Goal: Task Accomplishment & Management: Complete application form

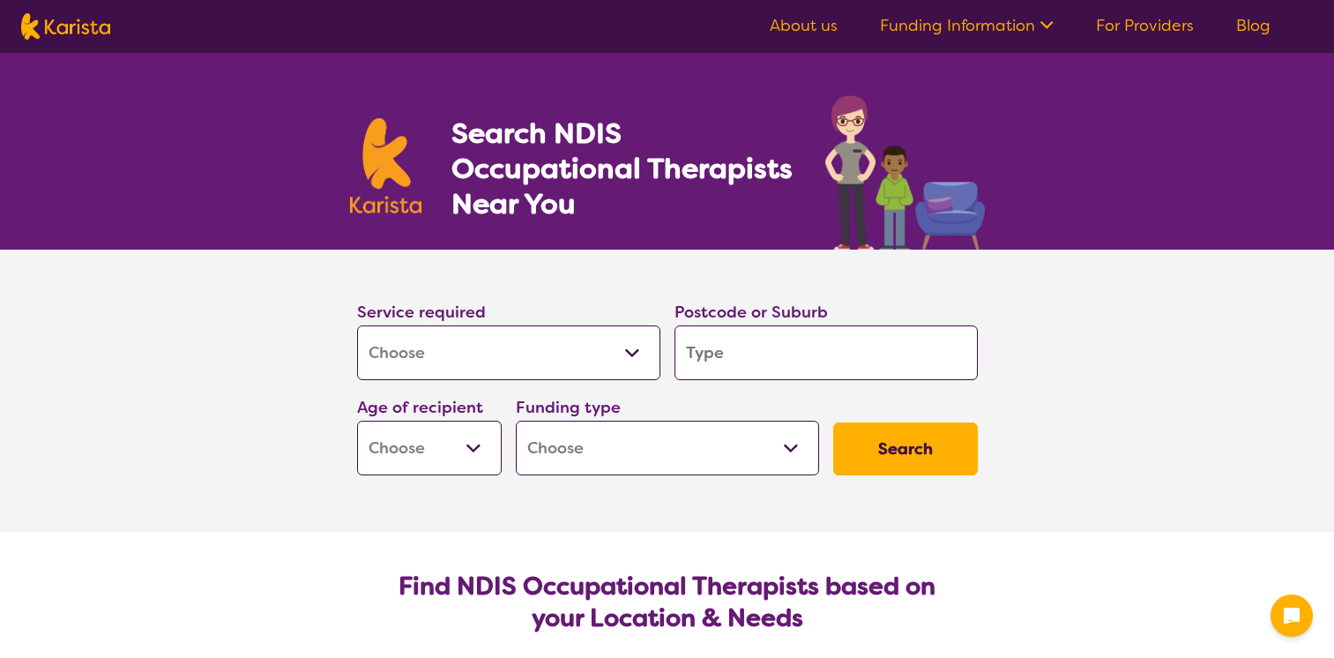
select select "[MEDICAL_DATA]"
click at [716, 353] on input "search" at bounding box center [825, 352] width 303 height 55
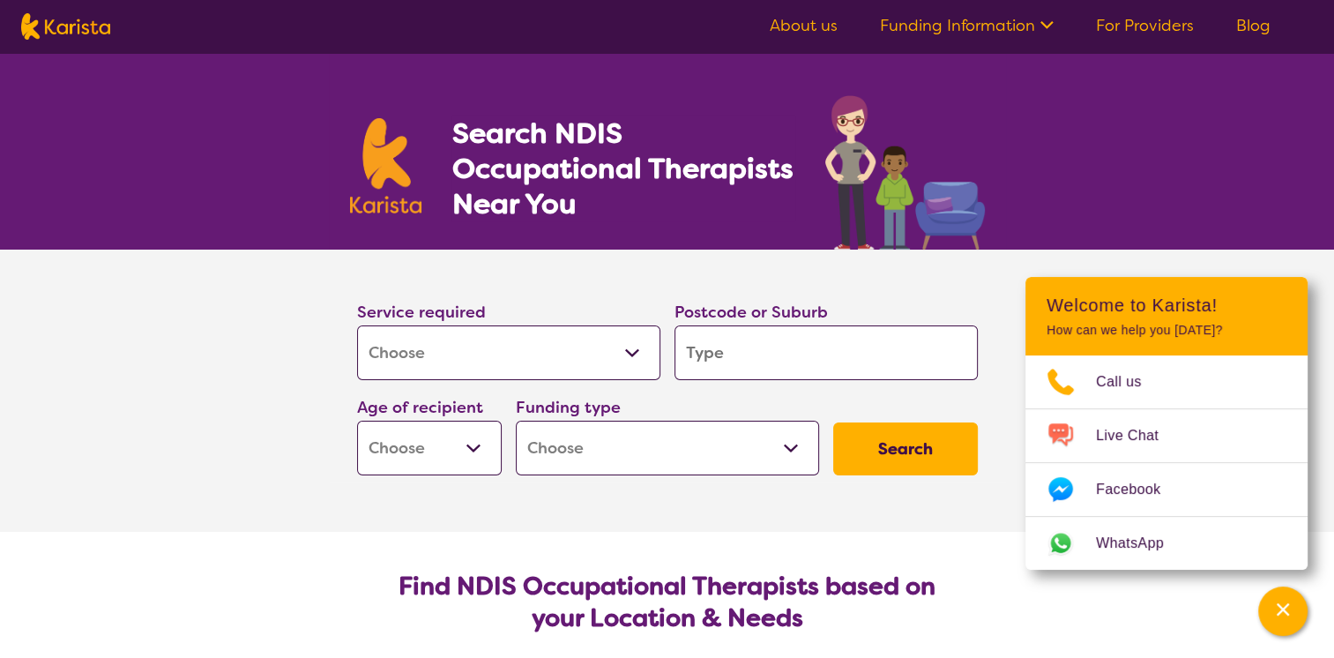
drag, startPoint x: 737, startPoint y: 351, endPoint x: 688, endPoint y: 359, distance: 50.0
click at [688, 359] on input "search" at bounding box center [825, 352] width 303 height 55
type input "5"
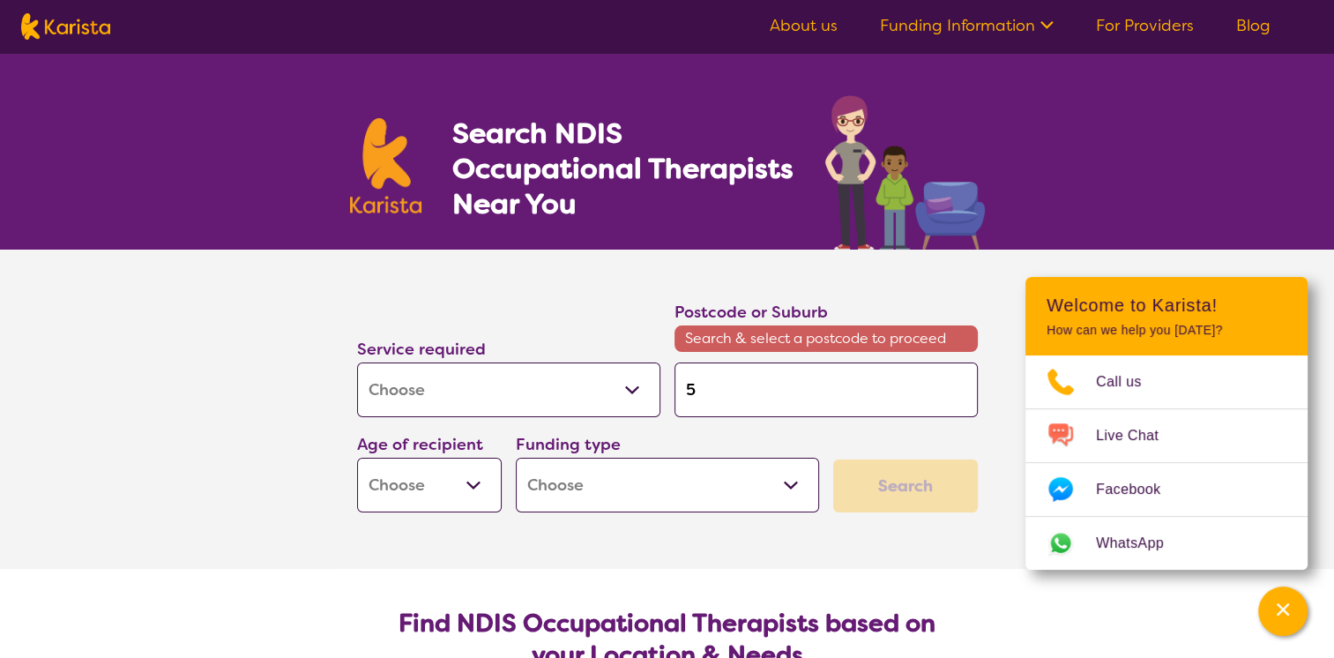
type input "52"
type input "525"
type input "5254"
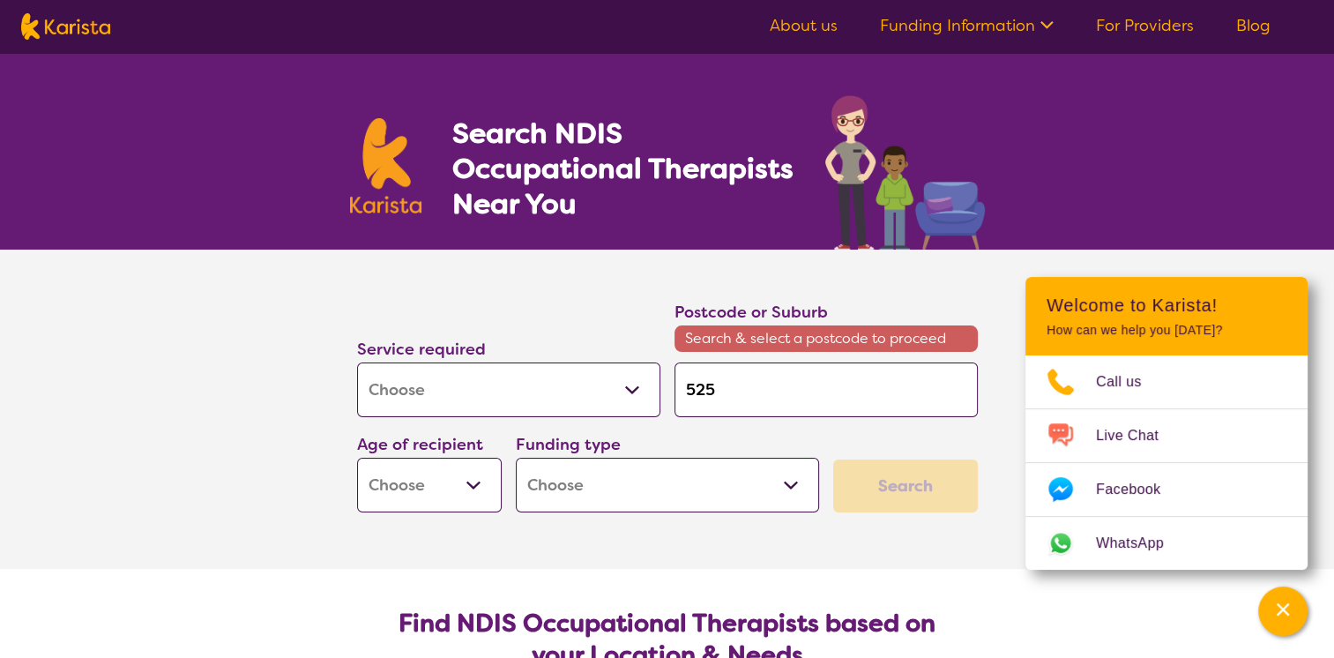
type input "5254"
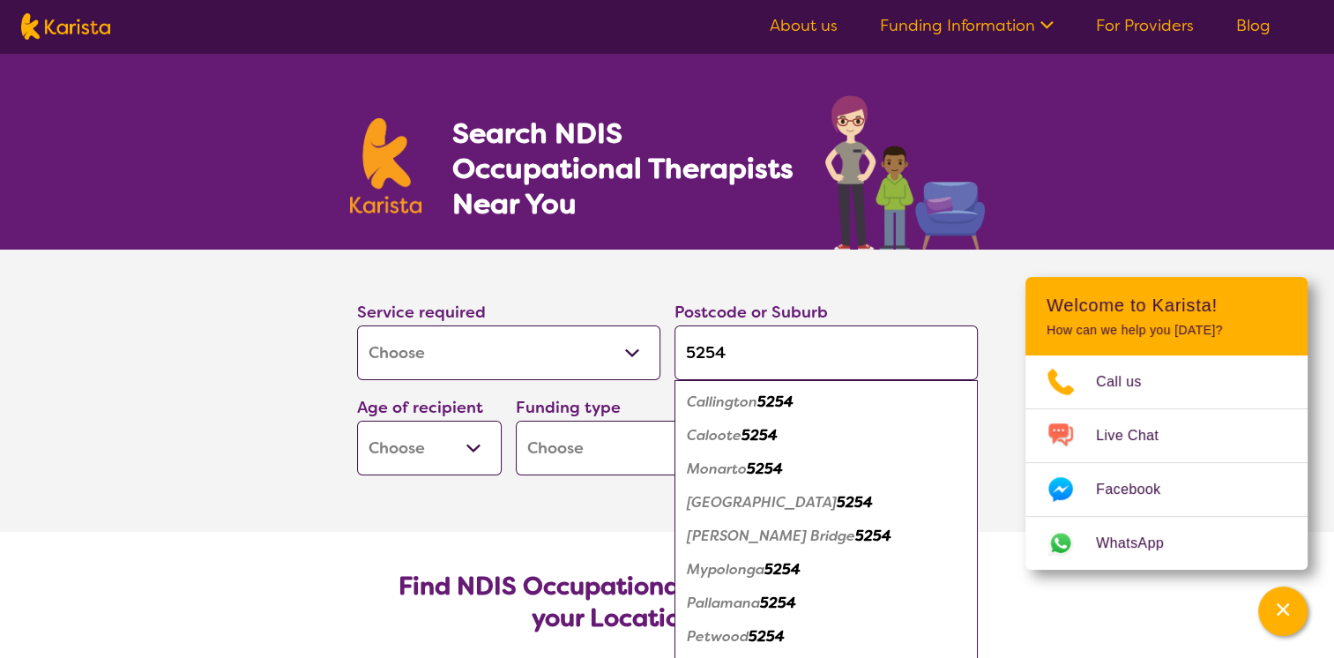
type input "5254"
click at [782, 401] on em "5254" at bounding box center [775, 401] width 36 height 19
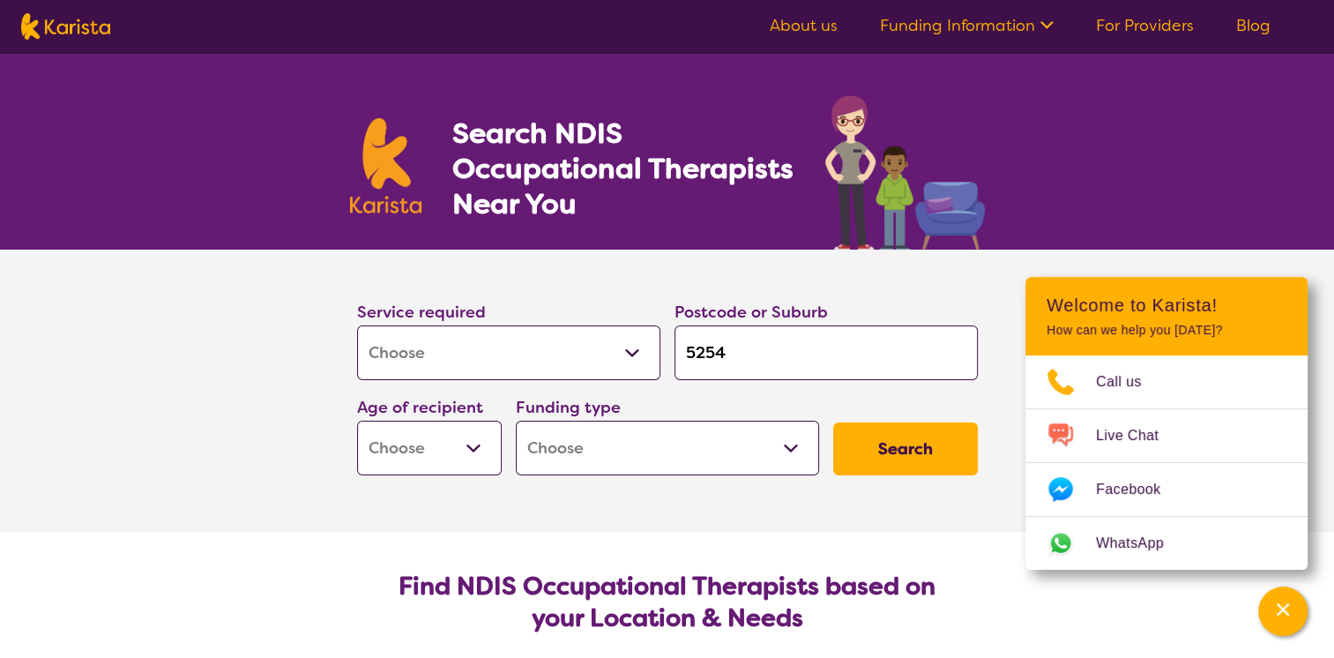
click at [788, 449] on select "Home Care Package (HCP) National Disability Insurance Scheme (NDIS) I don't know" at bounding box center [667, 448] width 303 height 55
select select "NDIS"
click at [516, 421] on select "Home Care Package (HCP) National Disability Insurance Scheme (NDIS) I don't know" at bounding box center [667, 448] width 303 height 55
select select "NDIS"
click at [476, 447] on select "Early Childhood - 0 to 9 Child - 10 to 11 Adolescent - 12 to 17 Adult - 18 to 6…" at bounding box center [429, 448] width 145 height 55
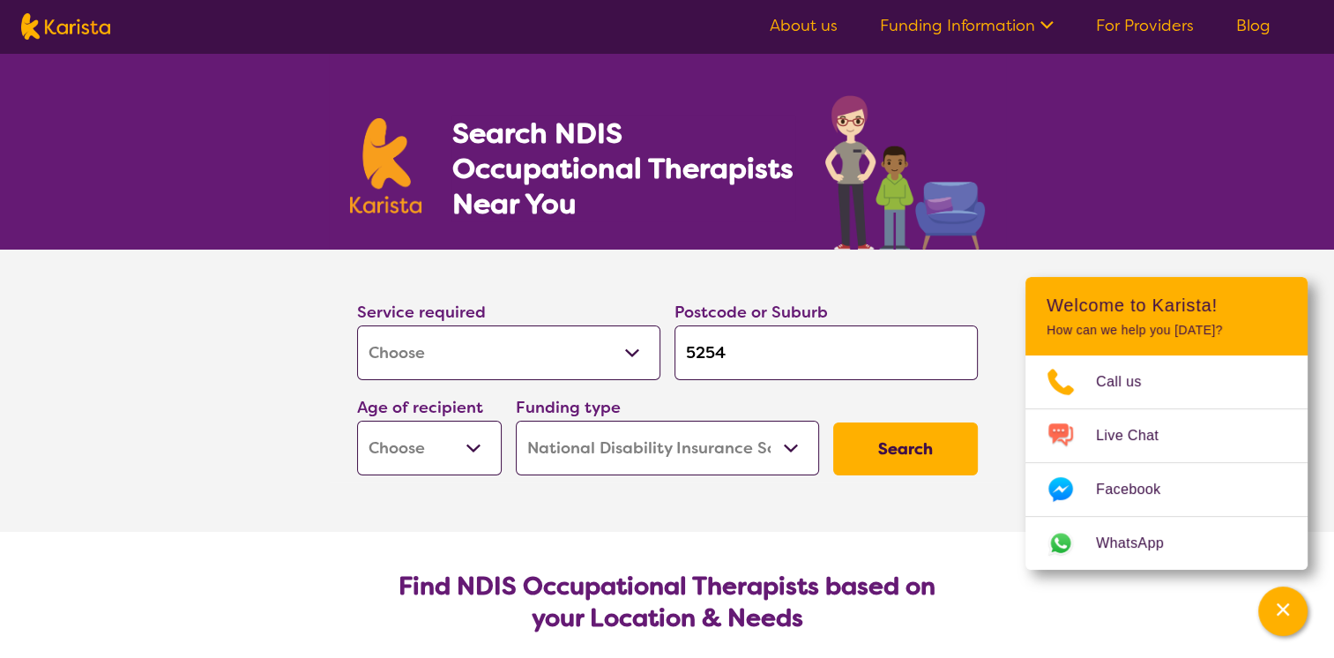
select select "AD"
click at [357, 421] on select "Early Childhood - 0 to 9 Child - 10 to 11 Adolescent - 12 to 17 Adult - 18 to 6…" at bounding box center [429, 448] width 145 height 55
select select "AD"
click at [908, 445] on button "Search" at bounding box center [905, 448] width 145 height 53
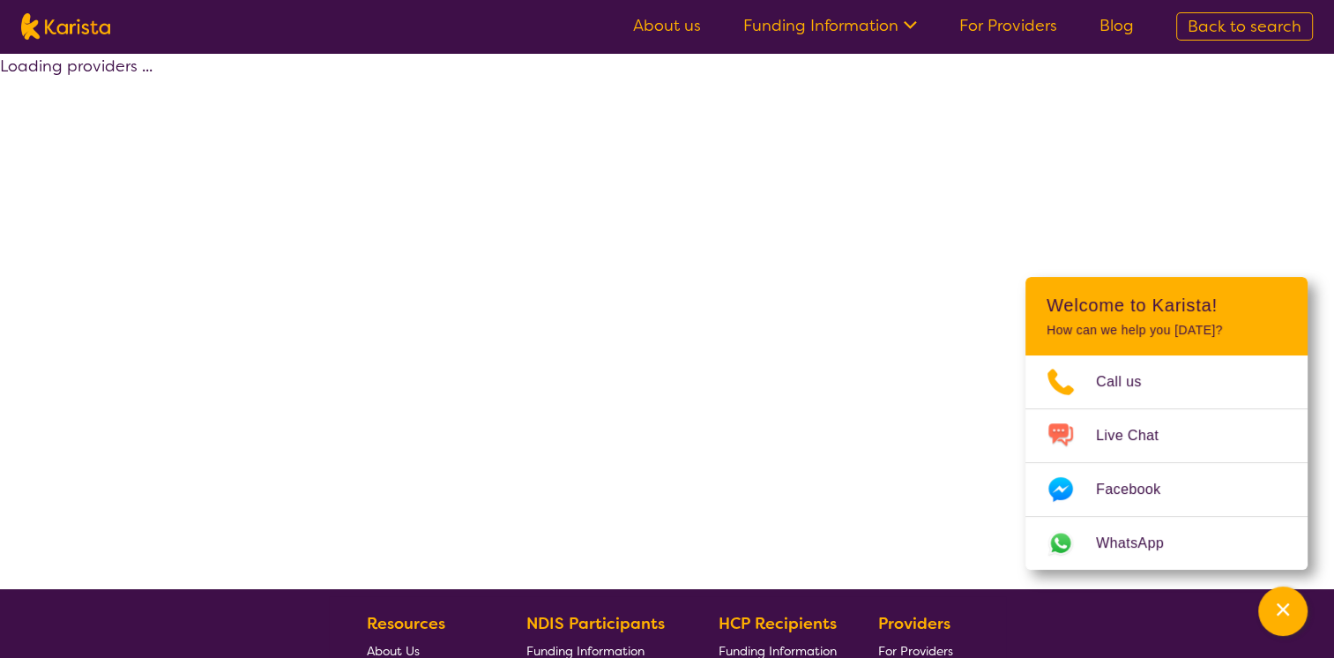
select select "by_score"
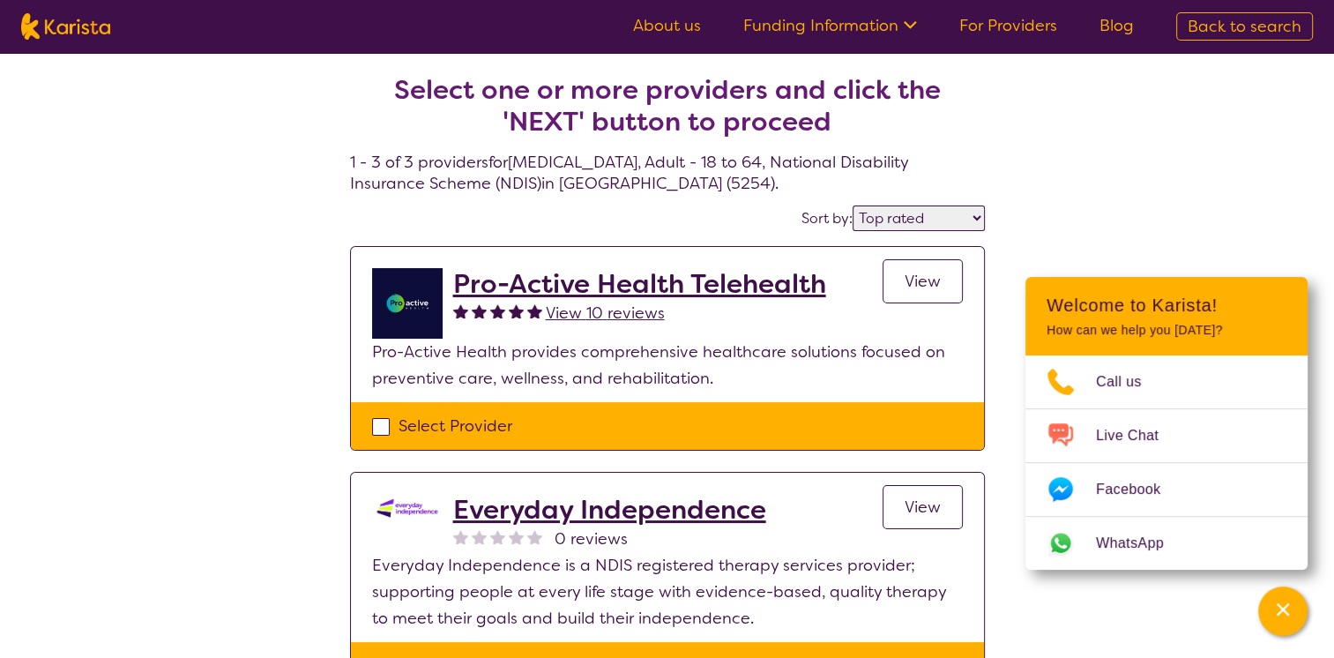
click at [635, 508] on h2 "Everyday Independence" at bounding box center [609, 510] width 313 height 32
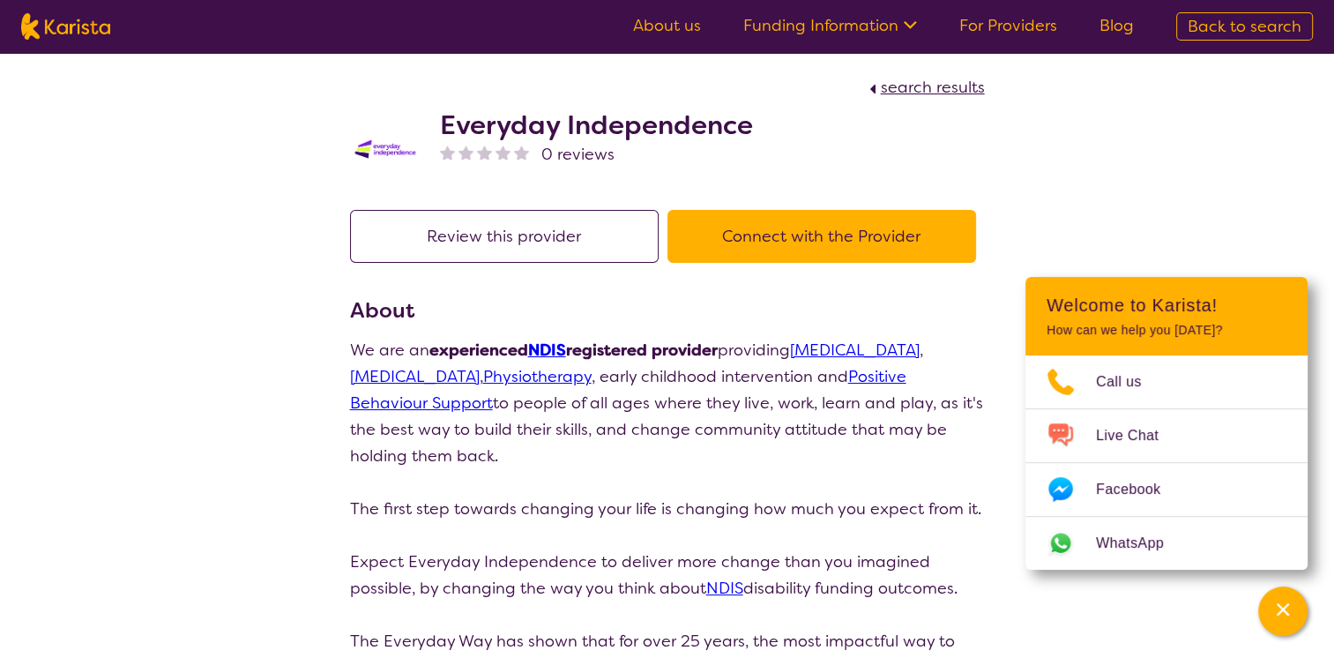
click at [825, 232] on button "Connect with the Provider" at bounding box center [821, 236] width 309 height 53
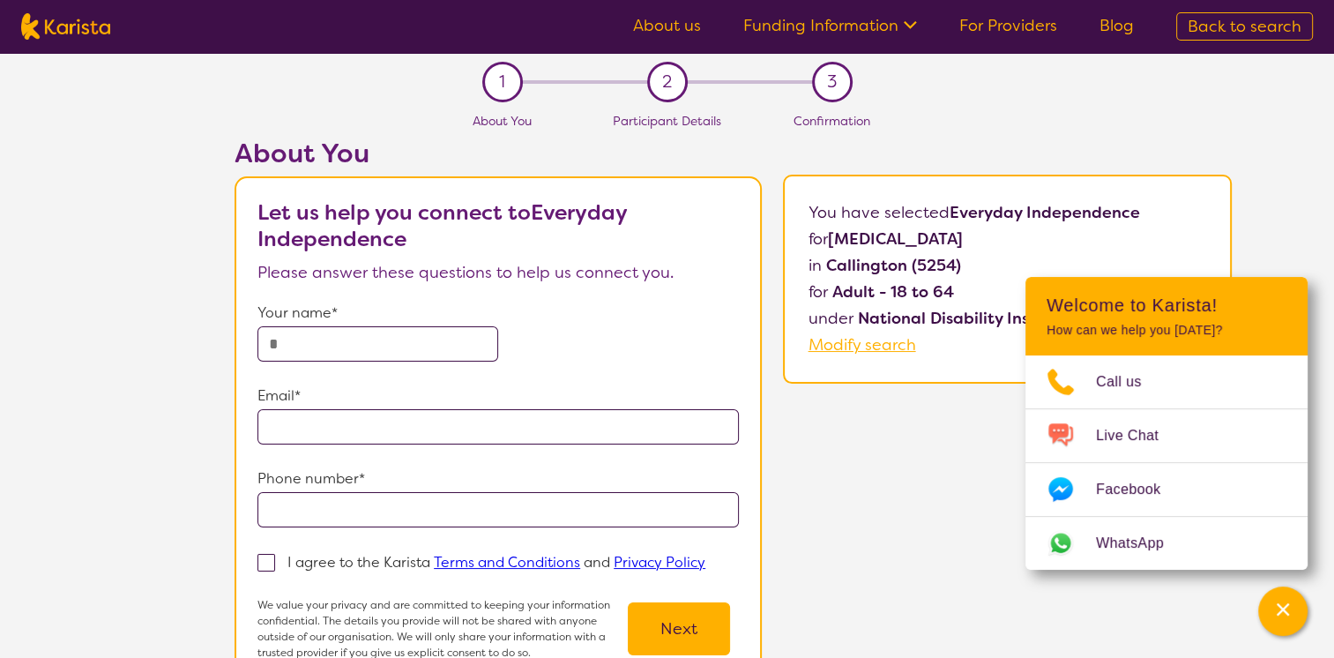
scroll to position [88, 0]
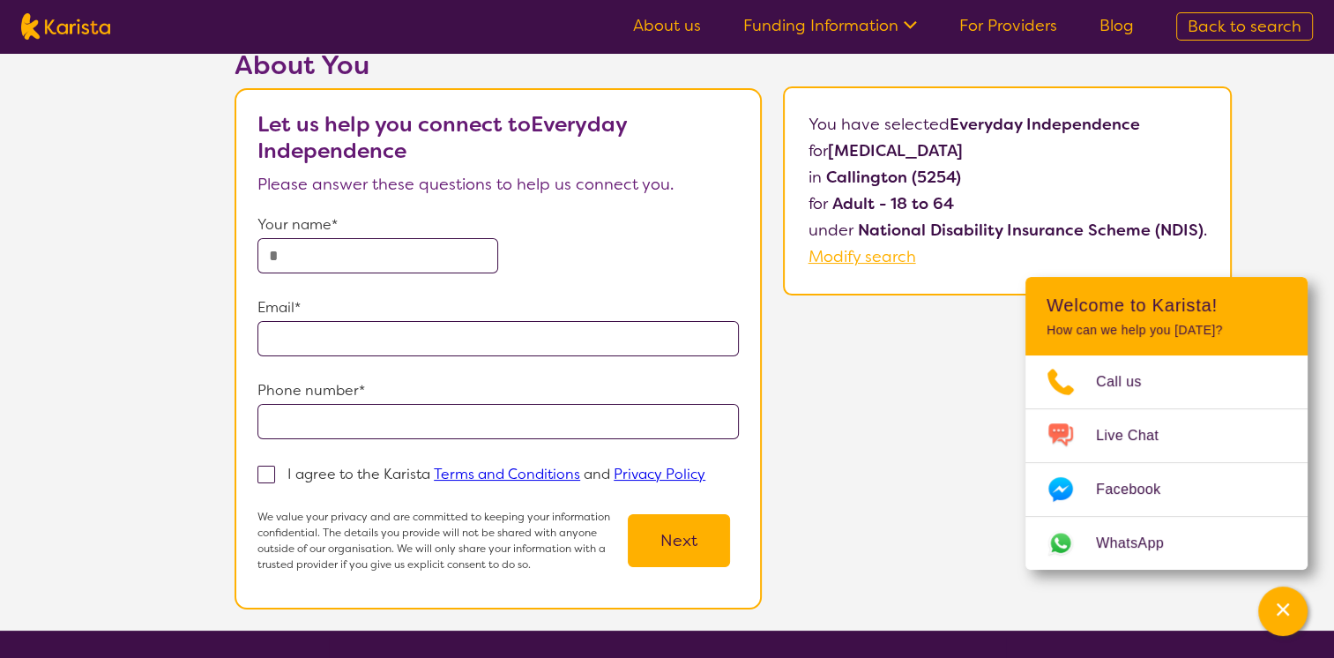
click at [289, 250] on input "text" at bounding box center [377, 255] width 241 height 35
type input "**********"
click at [268, 468] on span at bounding box center [266, 475] width 18 height 18
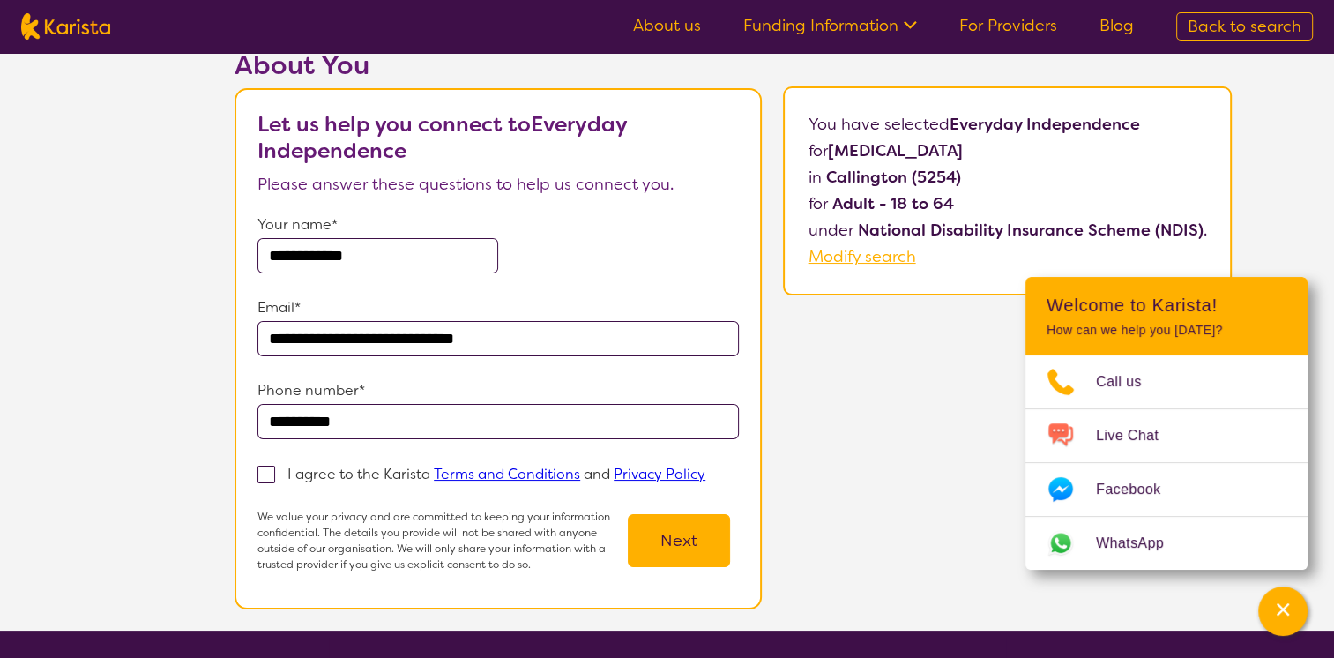
click at [705, 468] on input "I agree to the Karista Terms and Conditions and Privacy Policy" at bounding box center [710, 472] width 11 height 11
checkbox input "true"
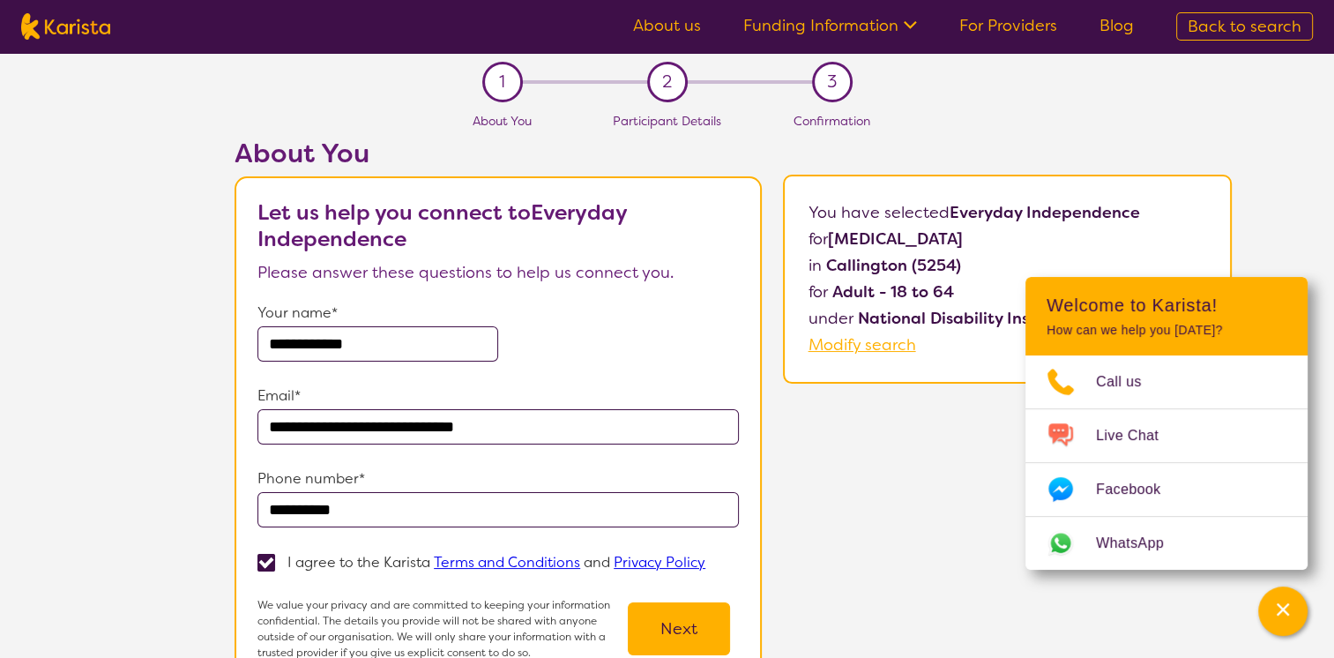
scroll to position [176, 0]
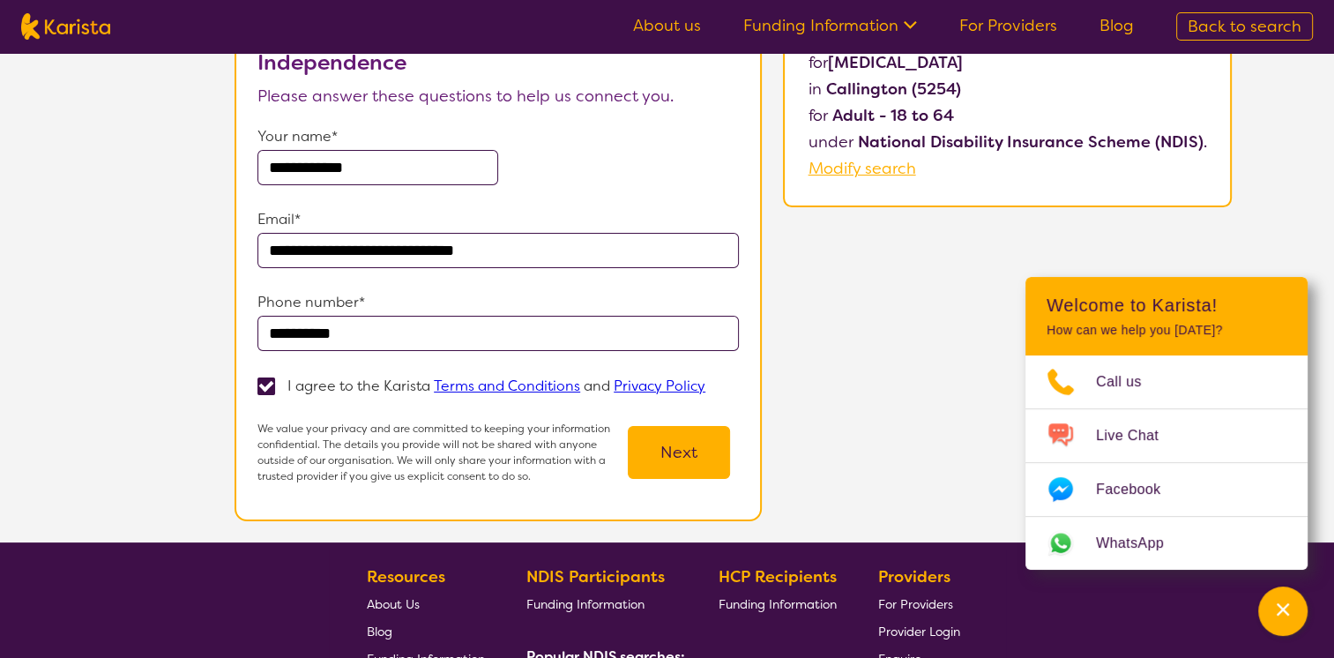
click at [674, 451] on button "Next" at bounding box center [679, 452] width 102 height 53
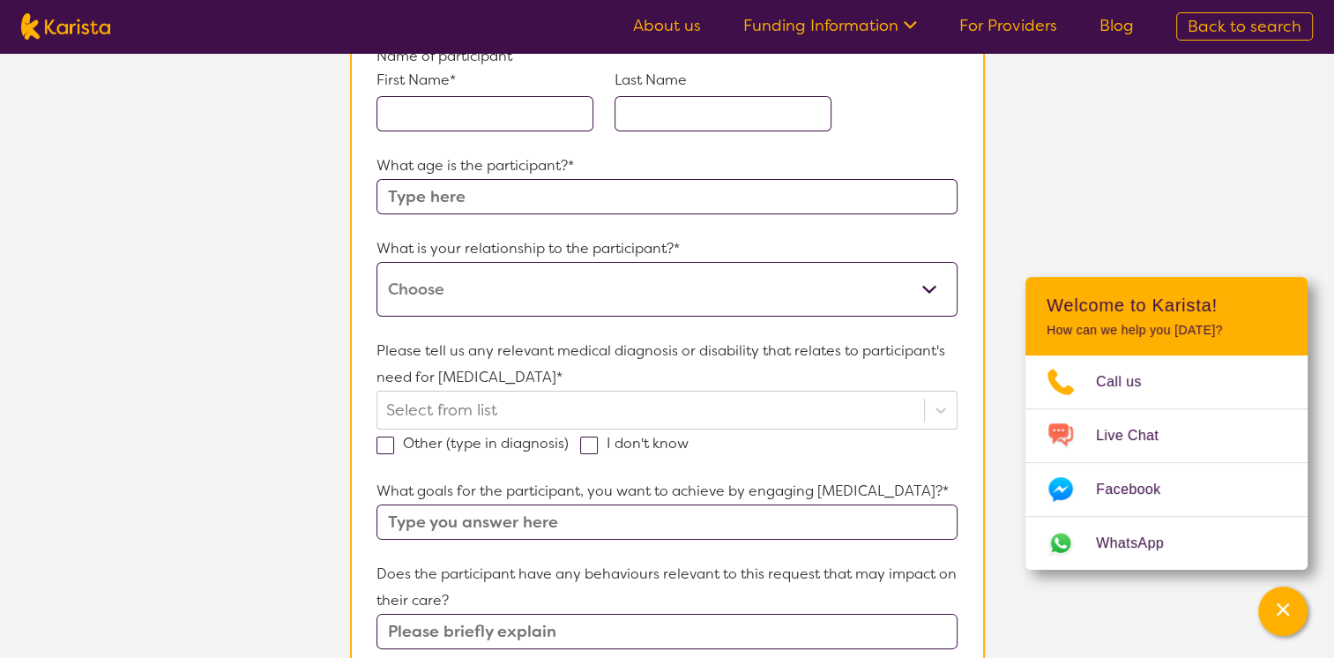
scroll to position [88, 0]
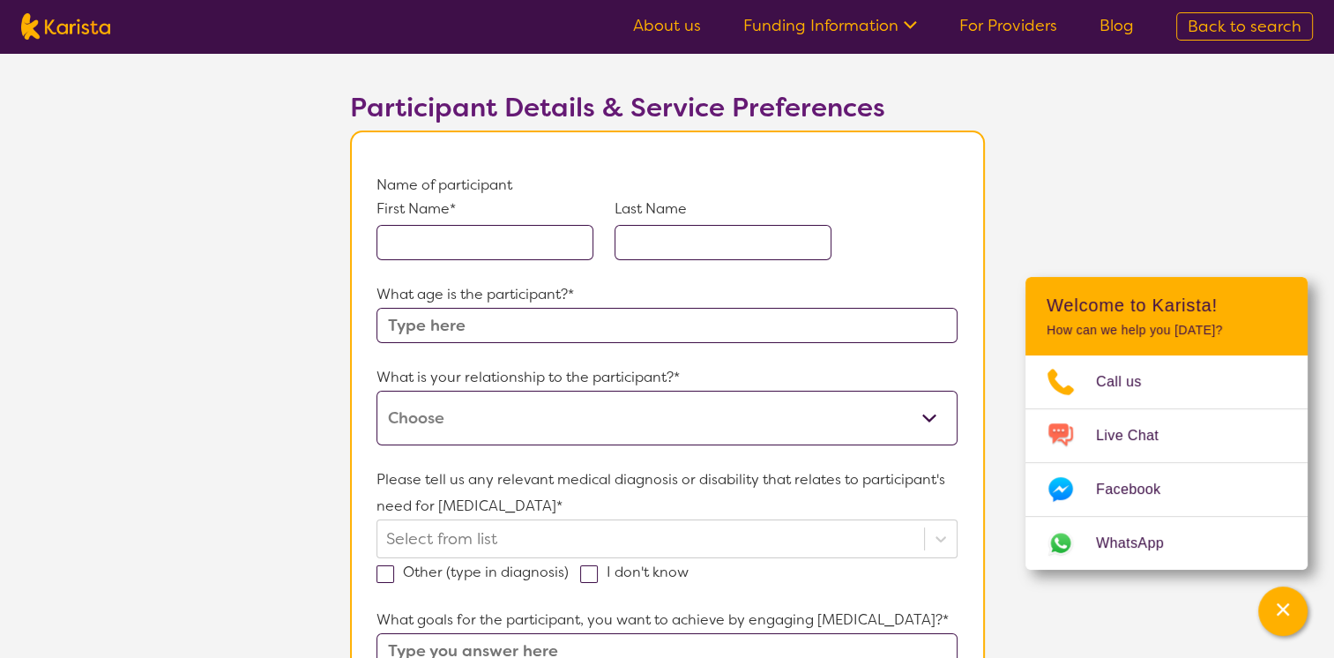
click at [408, 236] on input "text" at bounding box center [484, 242] width 217 height 35
click at [920, 411] on div "What is your relationship to the participant?* This request is for myself I am …" at bounding box center [666, 404] width 580 height 81
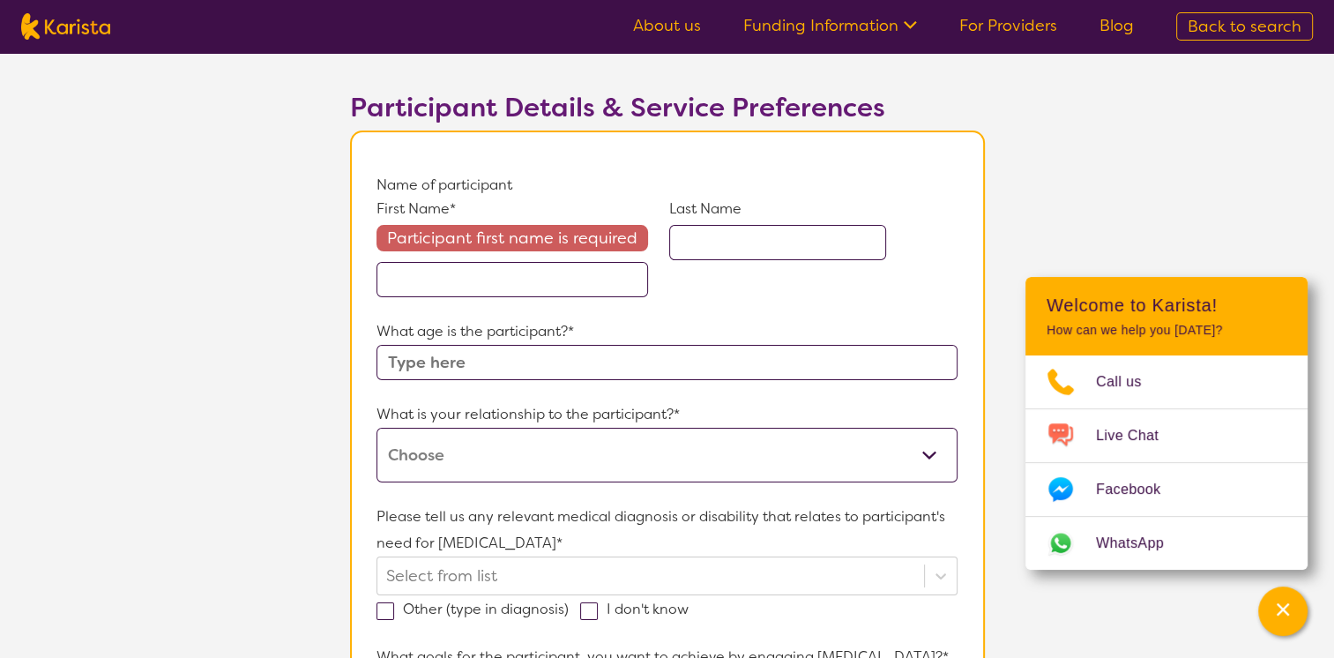
select select "I am their Support Coordinator"
click at [376, 428] on select "This request is for myself I am their parent I am their child I am their spouse…" at bounding box center [666, 455] width 580 height 55
click at [406, 282] on input "text" at bounding box center [512, 279] width 272 height 35
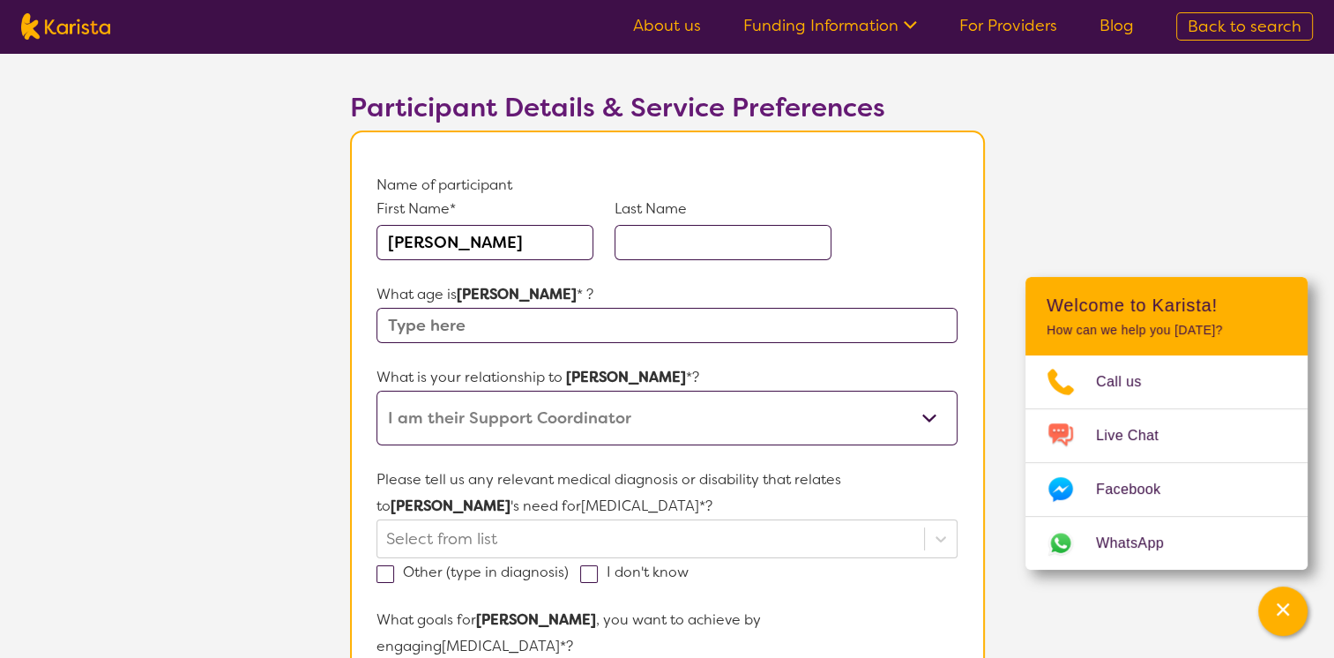
type input "[PERSON_NAME]"
click at [664, 242] on input "text" at bounding box center [723, 242] width 217 height 35
type input "[PERSON_NAME]"
drag, startPoint x: 572, startPoint y: 242, endPoint x: 457, endPoint y: 239, distance: 115.5
click at [457, 239] on input "[PERSON_NAME]" at bounding box center [484, 242] width 217 height 35
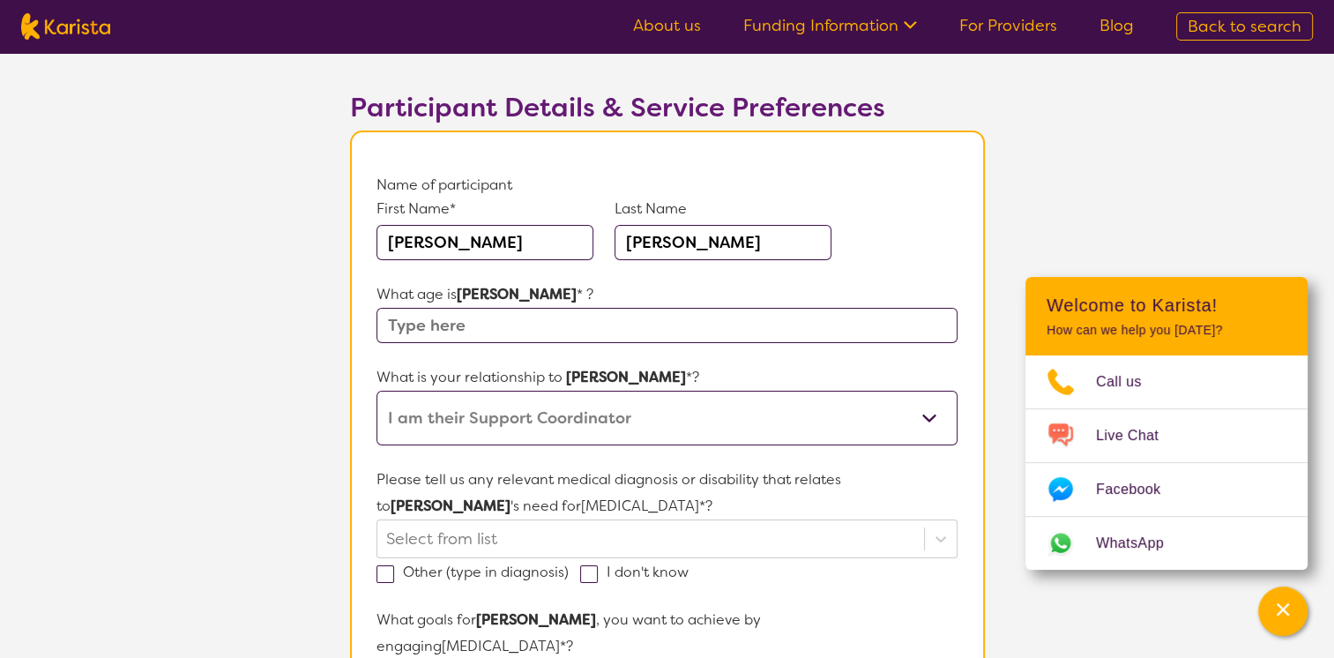
type input "[PERSON_NAME]"
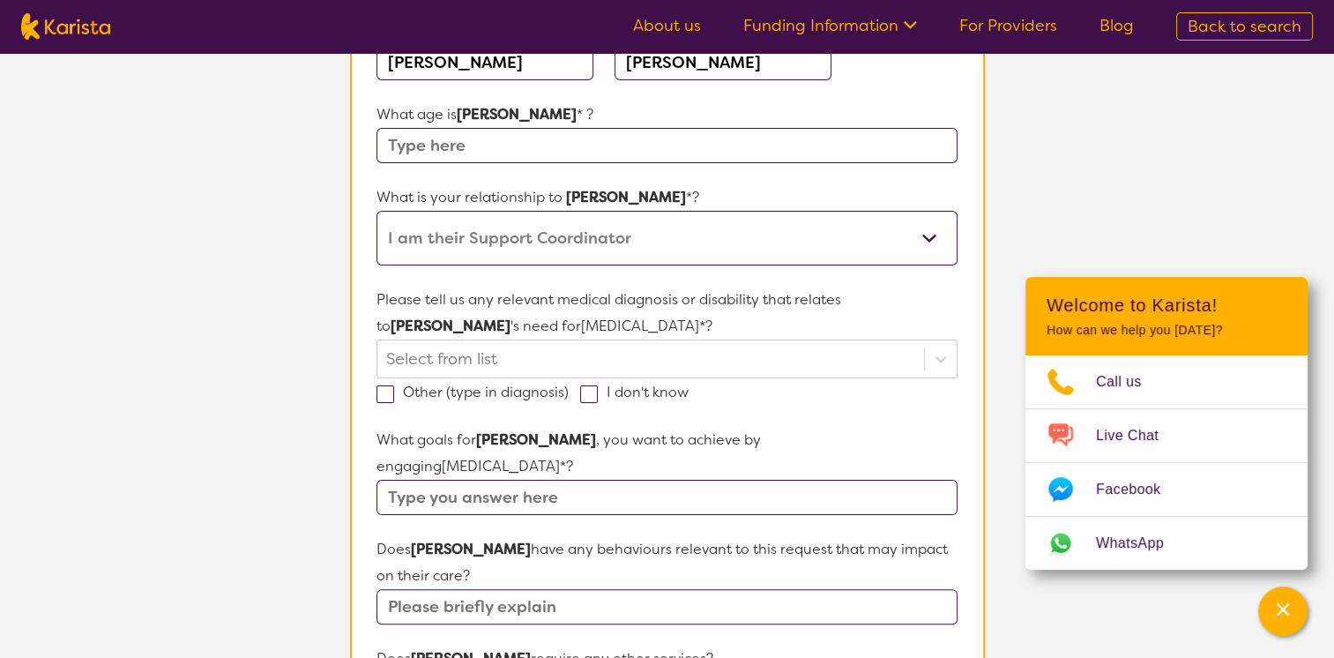
scroll to position [353, 0]
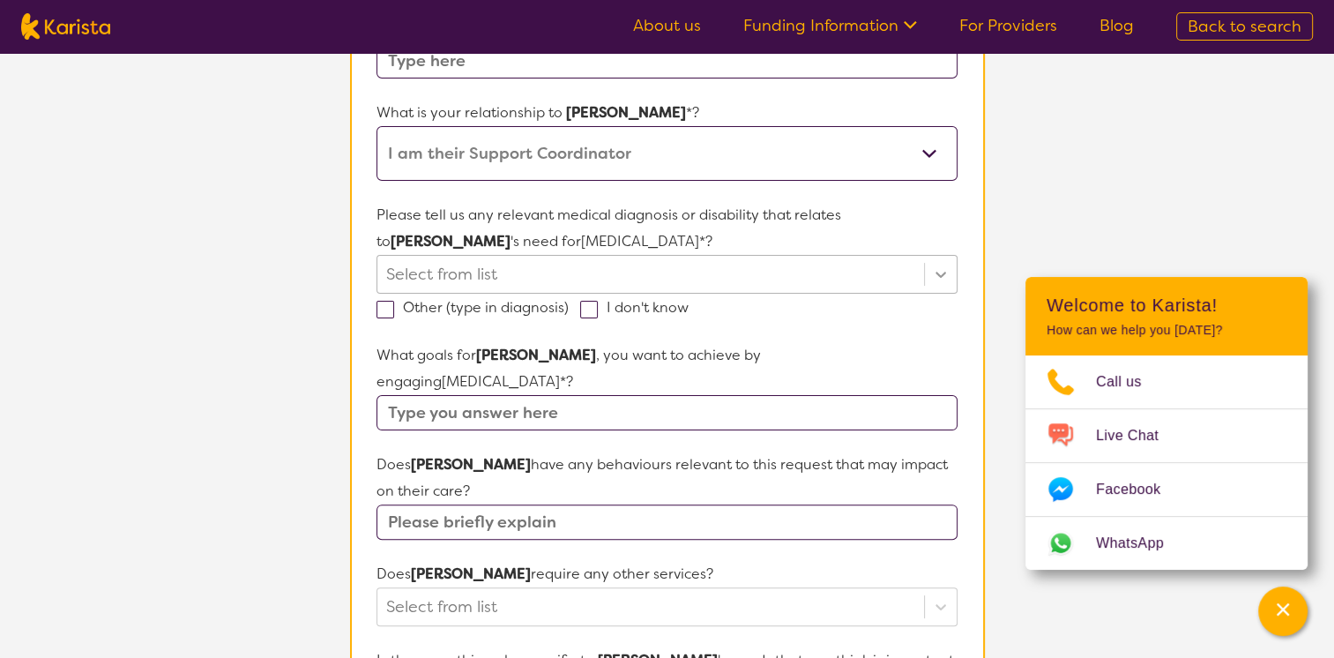
click at [936, 274] on icon at bounding box center [941, 274] width 18 height 18
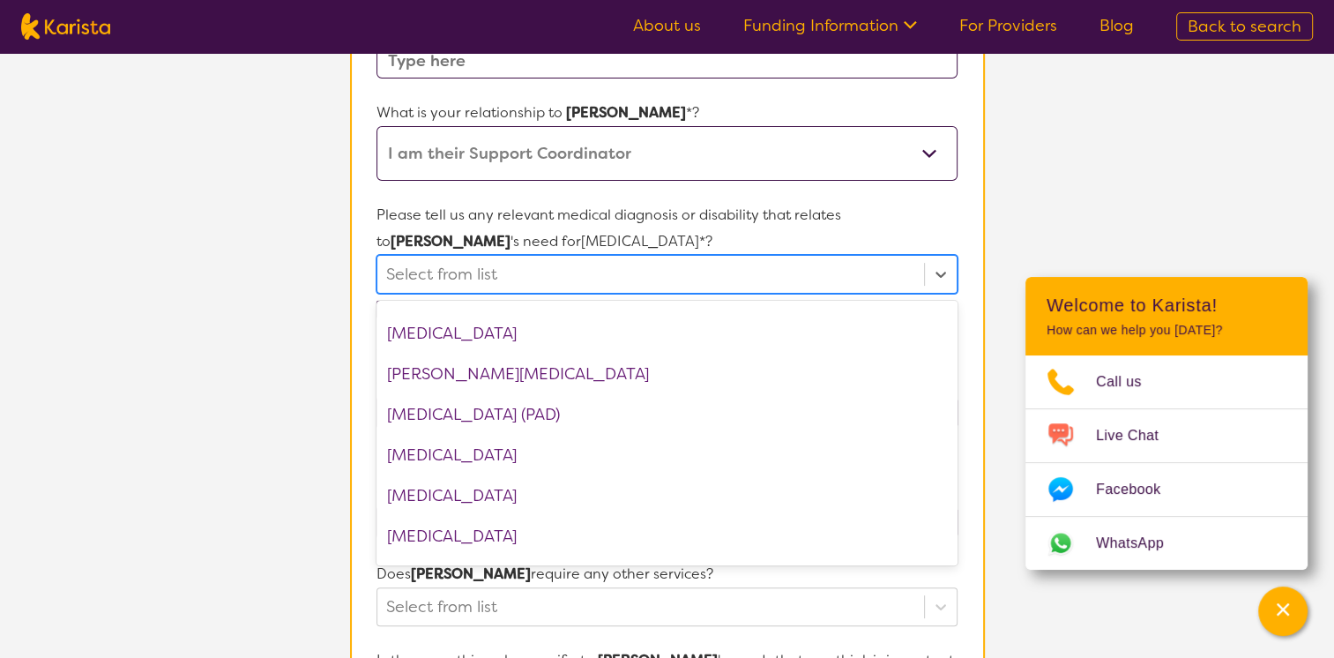
scroll to position [2169, 0]
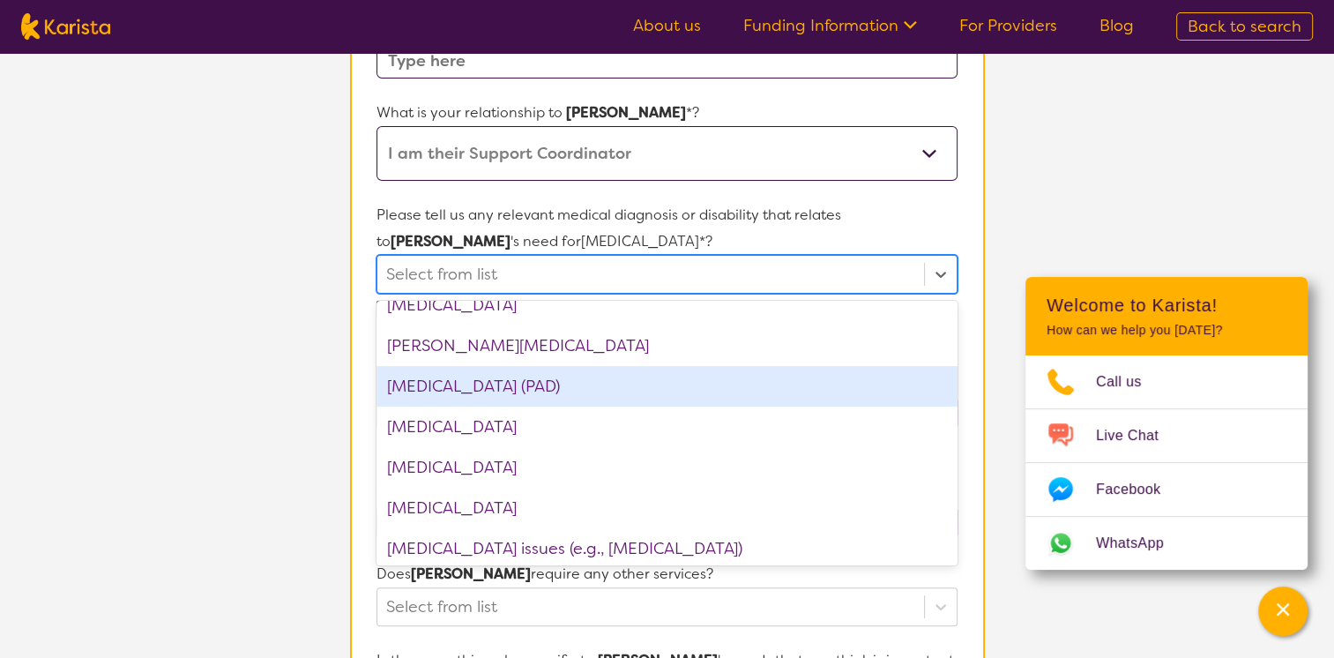
click at [596, 393] on div "[MEDICAL_DATA] (PAD)" at bounding box center [666, 386] width 580 height 41
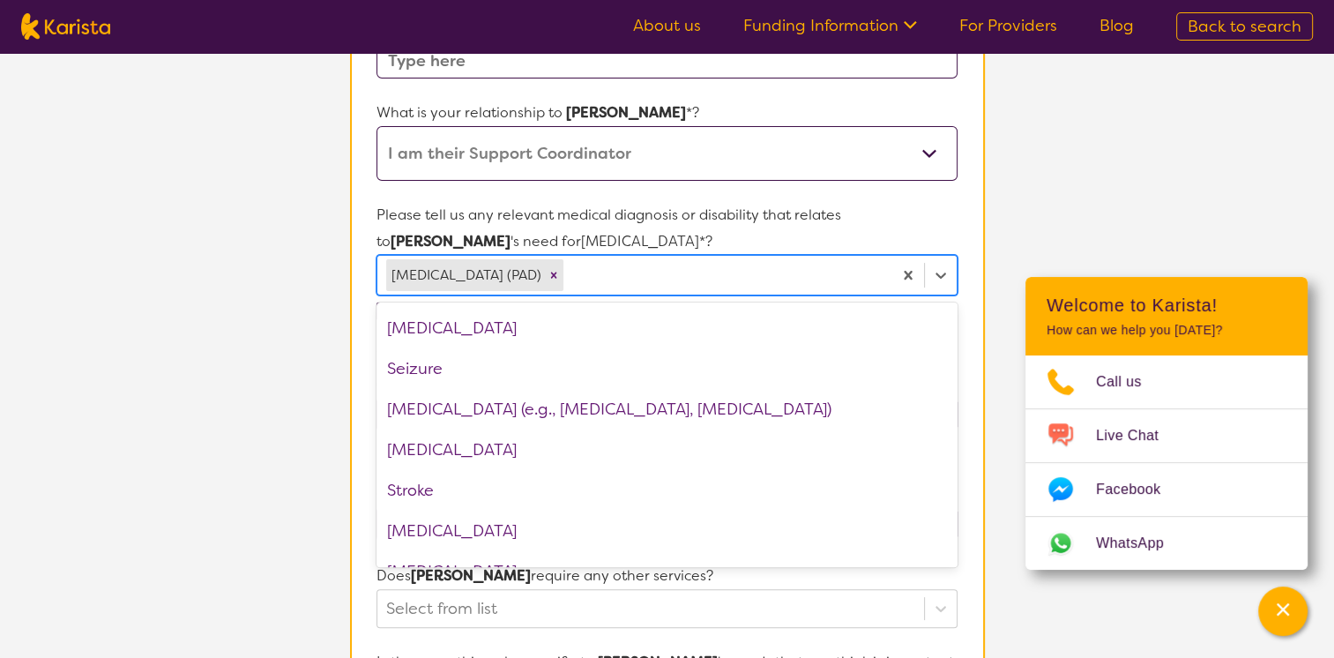
scroll to position [2744, 0]
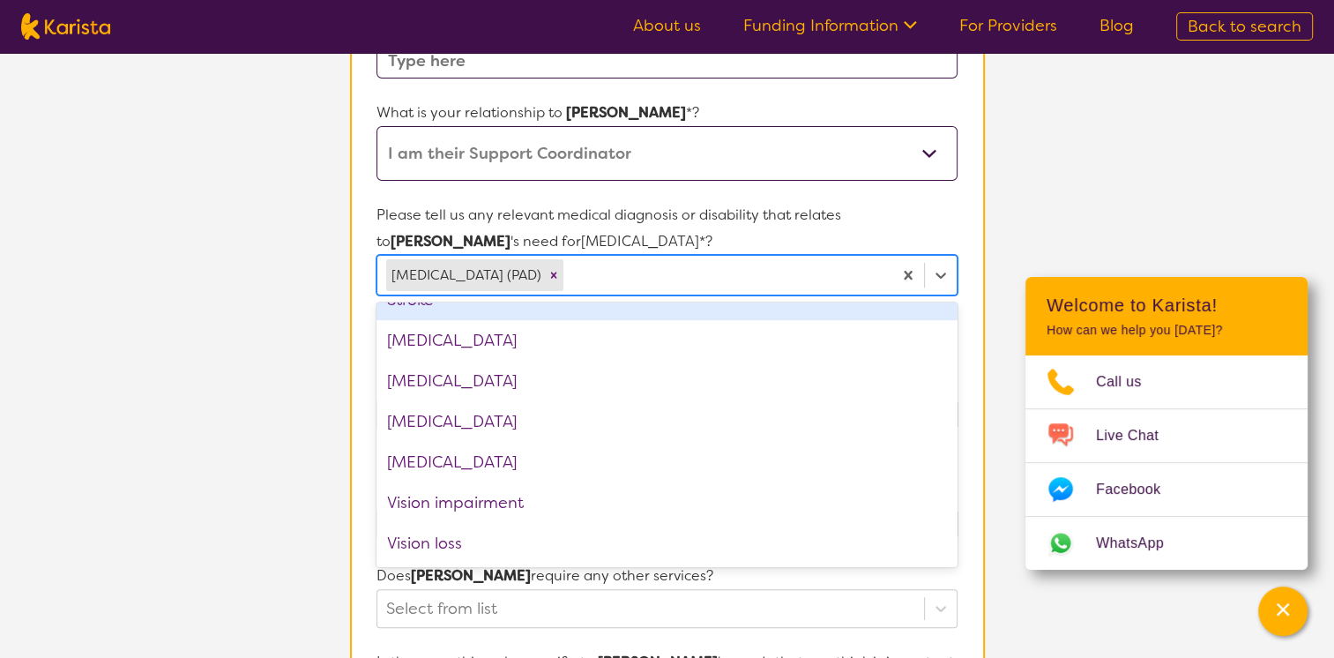
click at [636, 270] on div at bounding box center [725, 275] width 316 height 30
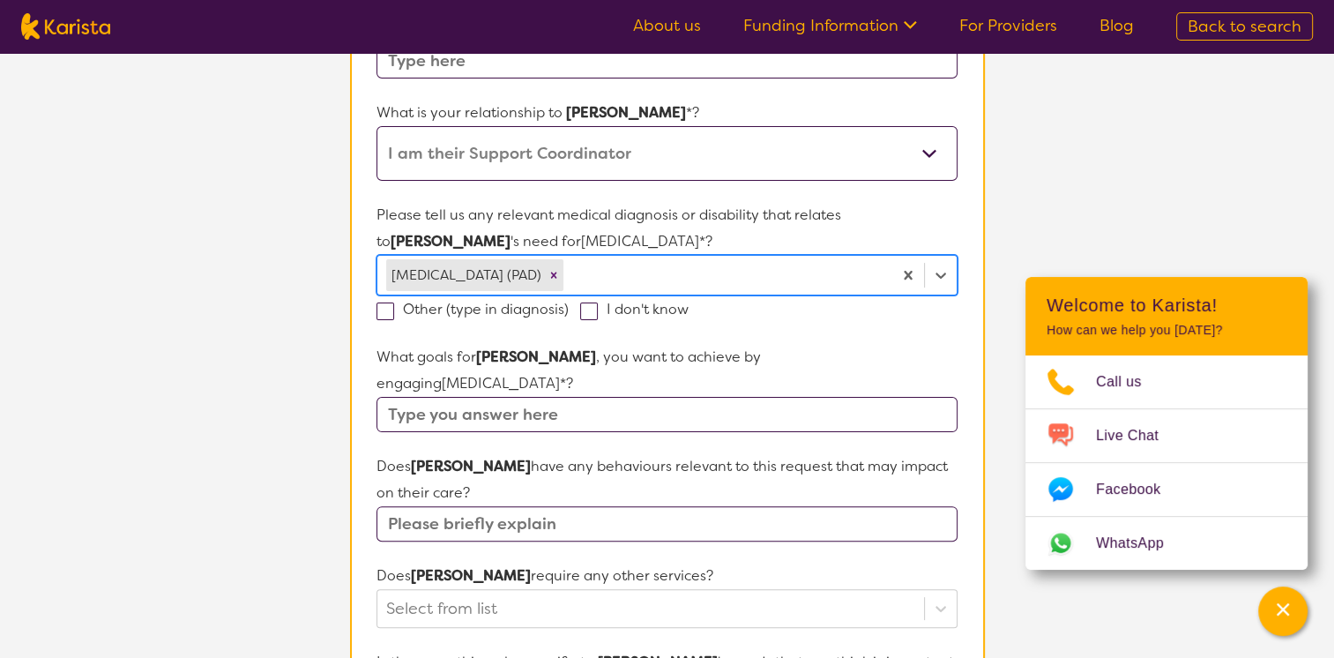
click at [636, 270] on div at bounding box center [725, 275] width 316 height 30
click at [630, 272] on div at bounding box center [725, 275] width 316 height 30
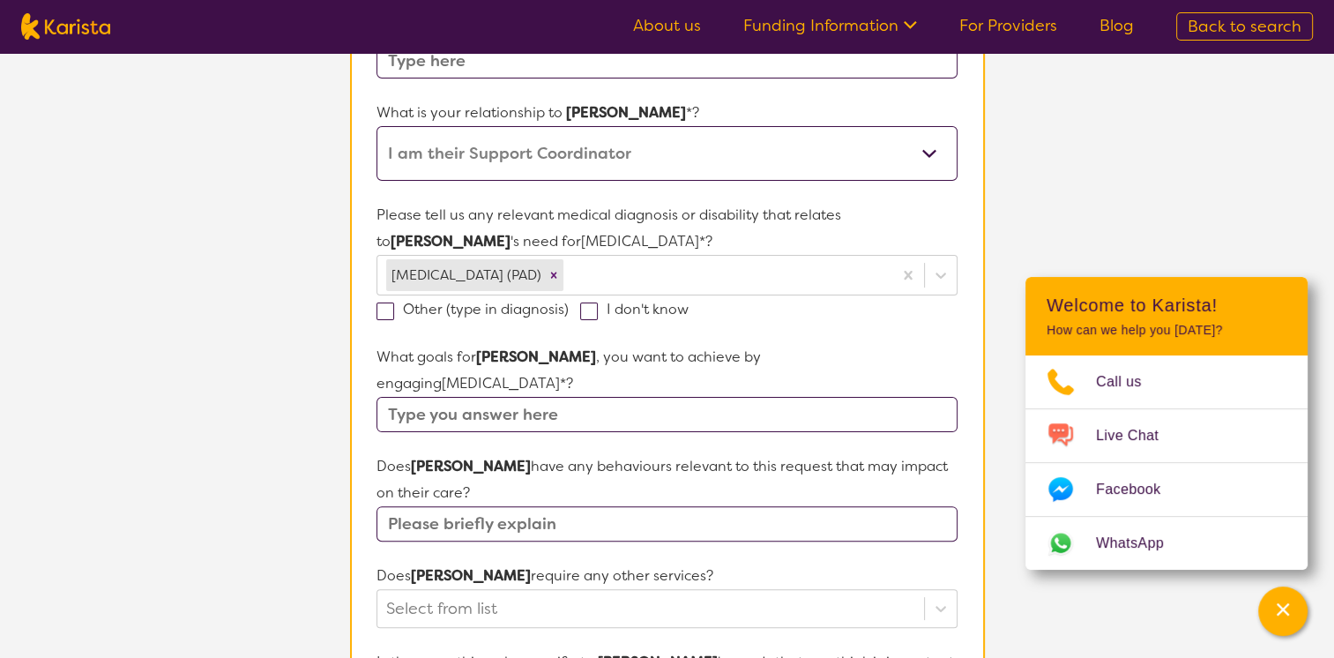
click at [382, 309] on span at bounding box center [385, 311] width 18 height 18
click at [569, 309] on input "Other (type in diagnosis)" at bounding box center [574, 307] width 11 height 11
checkbox input "true"
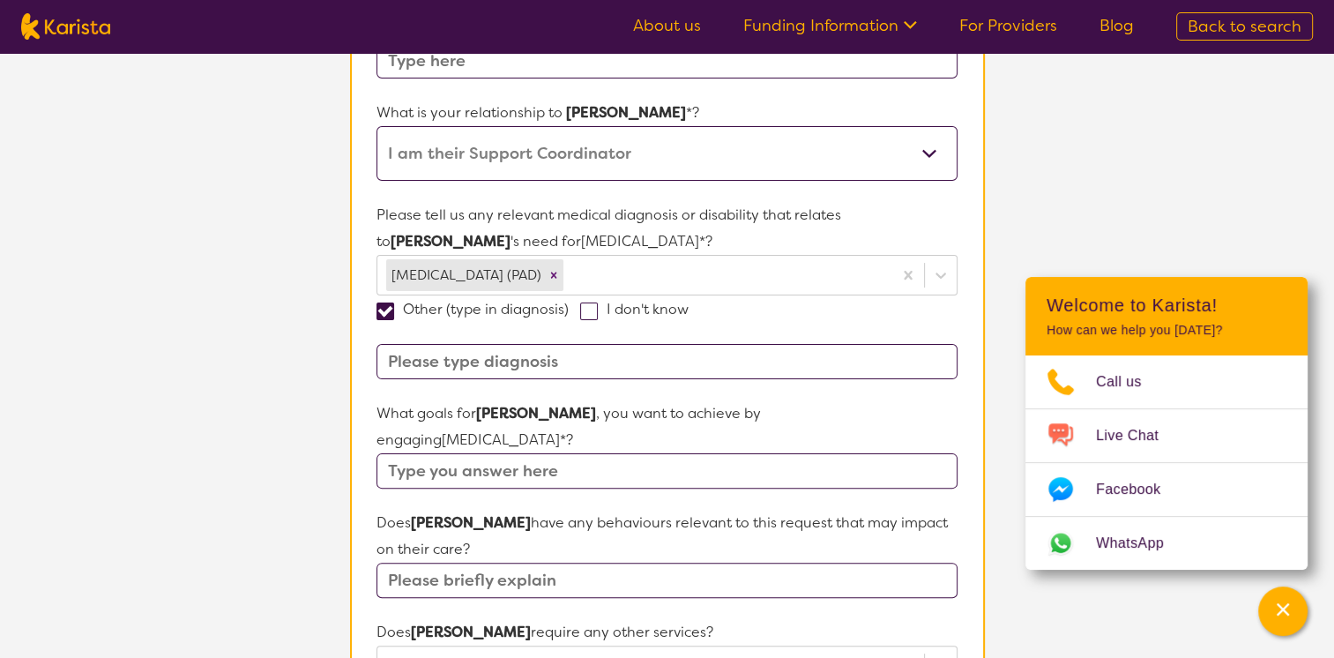
click at [423, 361] on input at bounding box center [666, 361] width 580 height 35
type input "Charcots, lower limb [MEDICAL_DATA]"
click at [423, 453] on input "text" at bounding box center [666, 470] width 580 height 35
click at [421, 453] on input "text" at bounding box center [666, 470] width 580 height 35
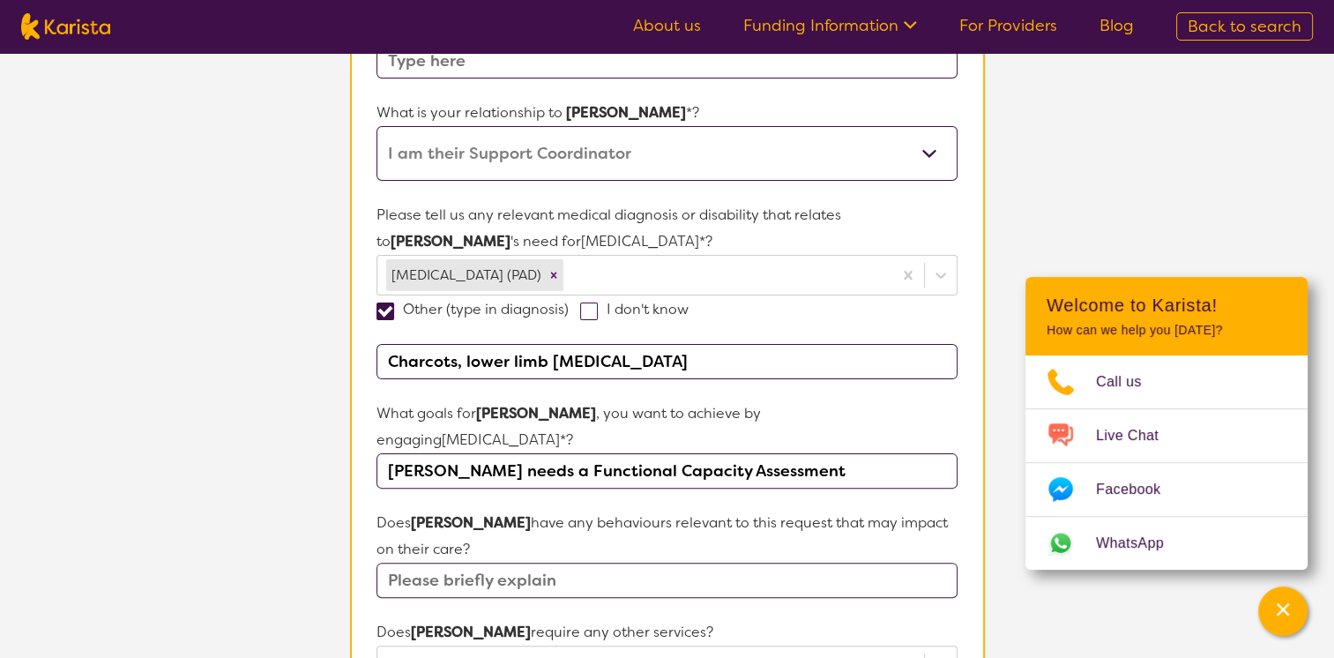
type input "[PERSON_NAME] needs a Functional Capacity Assessment"
click at [448, 563] on input "text" at bounding box center [666, 580] width 580 height 35
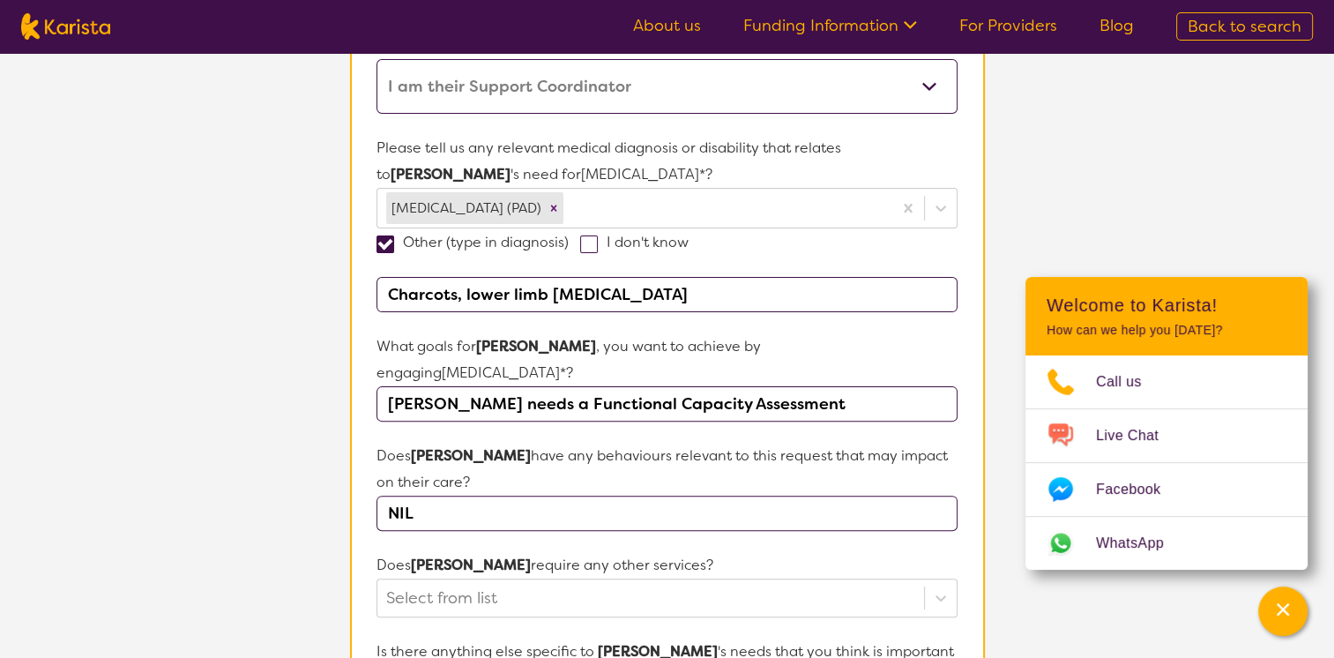
scroll to position [529, 0]
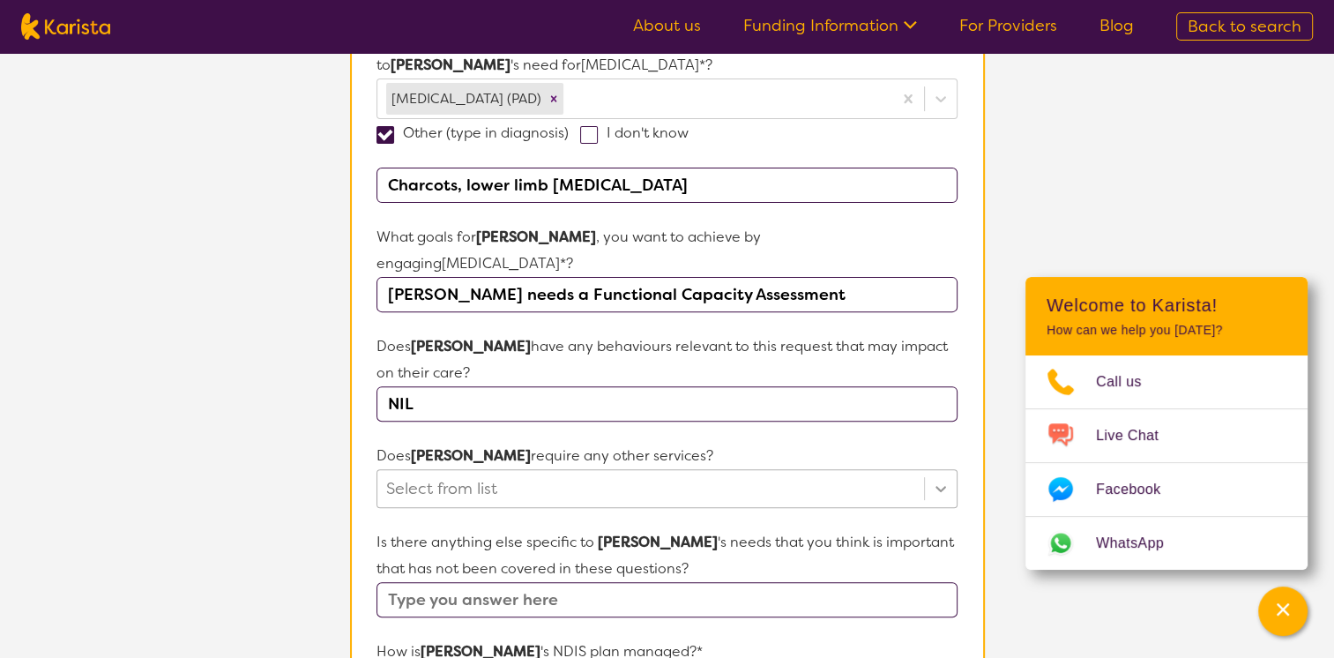
type input "NIL"
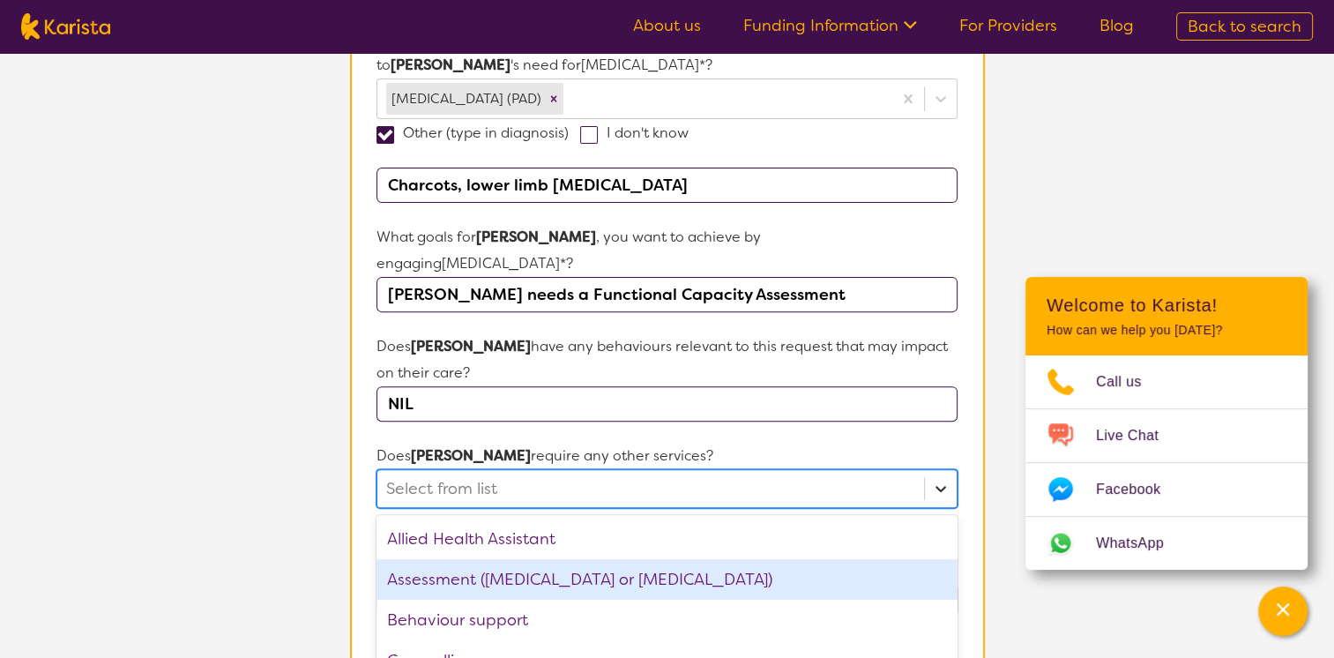
scroll to position [628, 0]
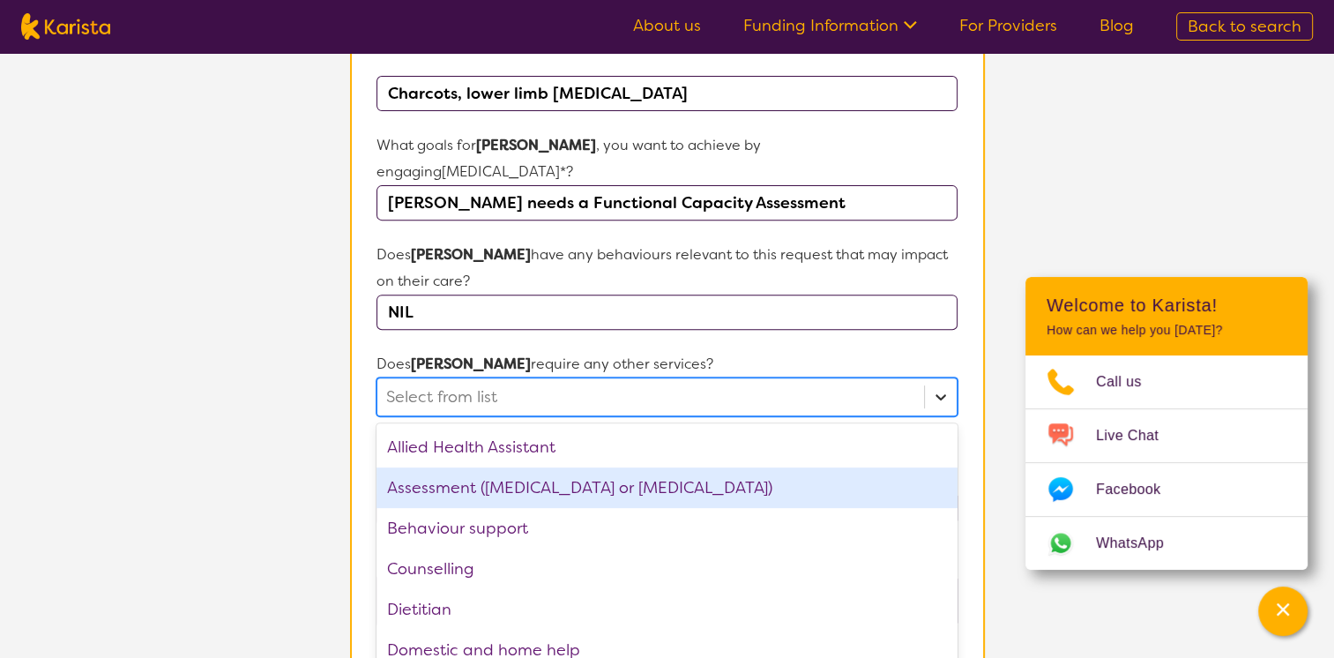
click at [936, 416] on div "option Assessment ([MEDICAL_DATA] or [MEDICAL_DATA]) focused, 2 of 21. 21 resul…" at bounding box center [666, 396] width 580 height 39
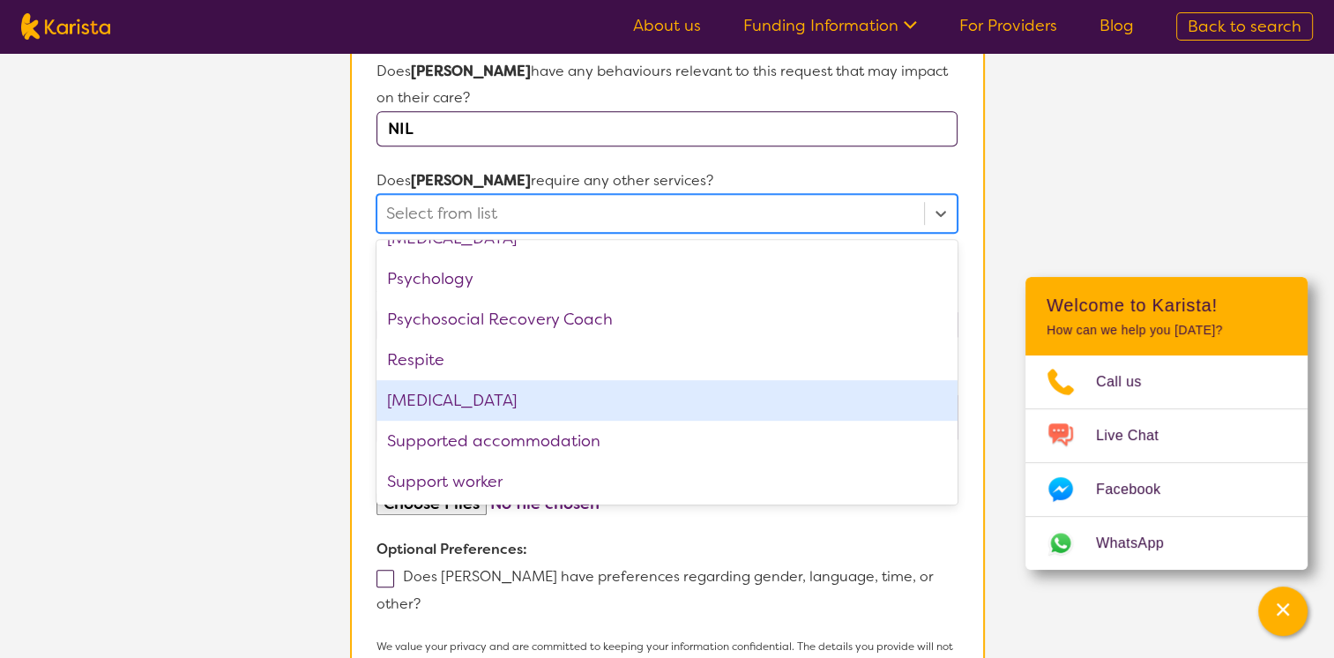
scroll to position [594, 0]
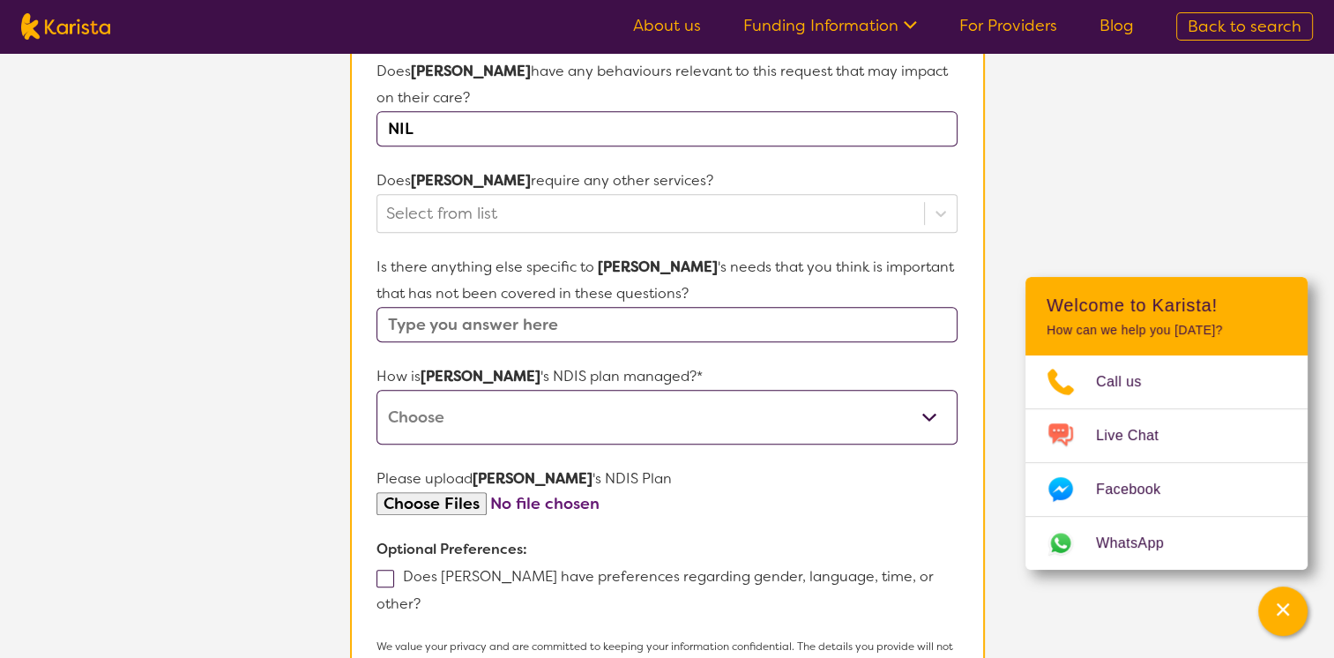
click at [84, 436] on section "L About You 2 Participant Details 3 Confirmation Participant Details & Service …" at bounding box center [667, 68] width 1334 height 1639
click at [925, 390] on select "Self-managed NDIS plan Managed by a registered plan management provider (not th…" at bounding box center [666, 417] width 580 height 55
select select "Plan Managed"
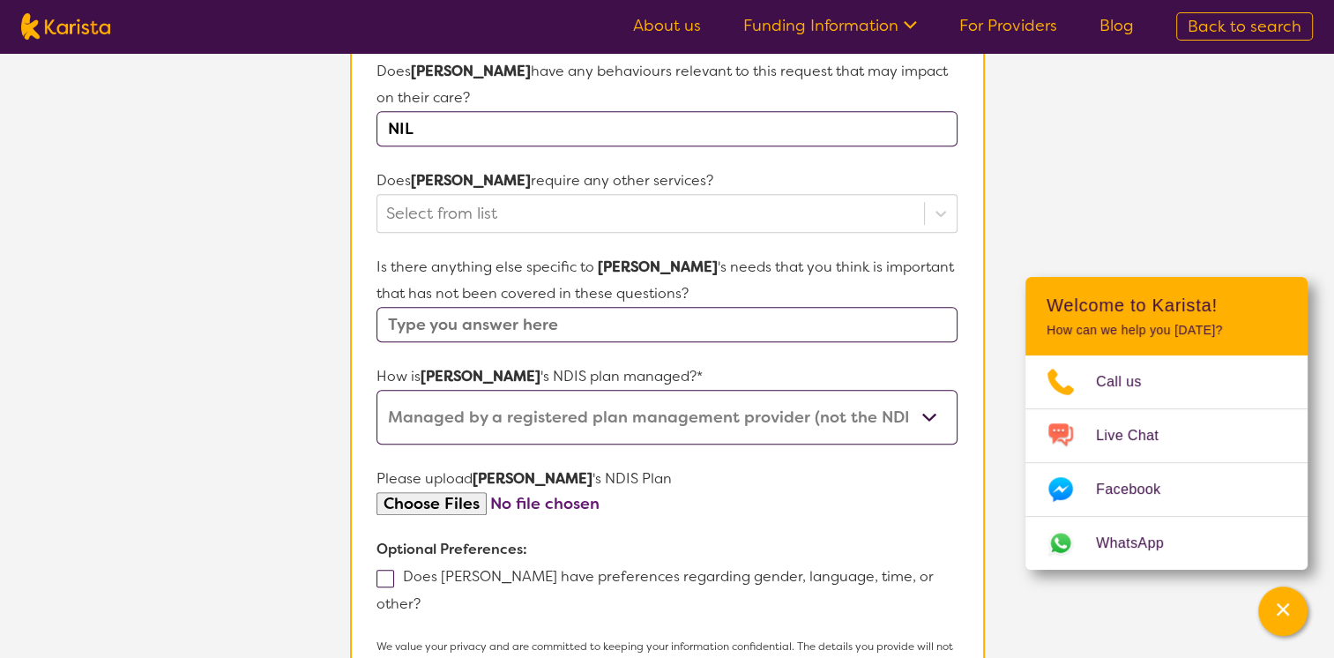
click at [376, 390] on select "Self-managed NDIS plan Managed by a registered plan management provider (not th…" at bounding box center [666, 417] width 580 height 55
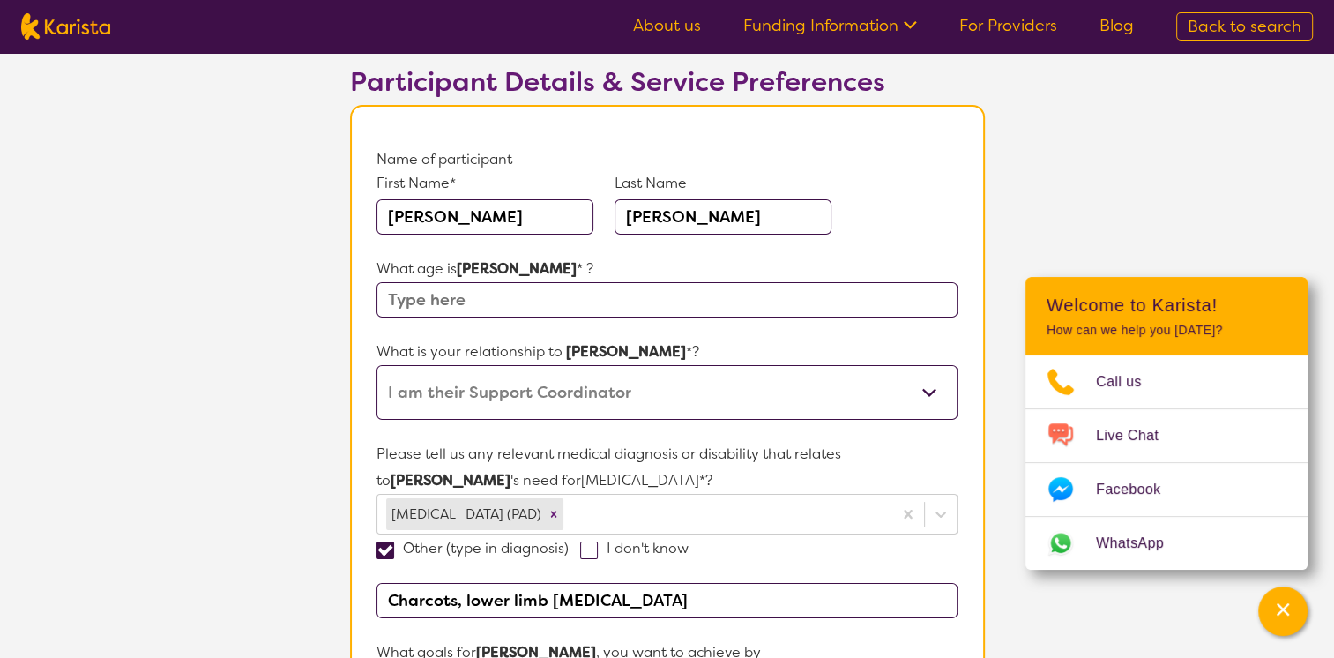
scroll to position [0, 0]
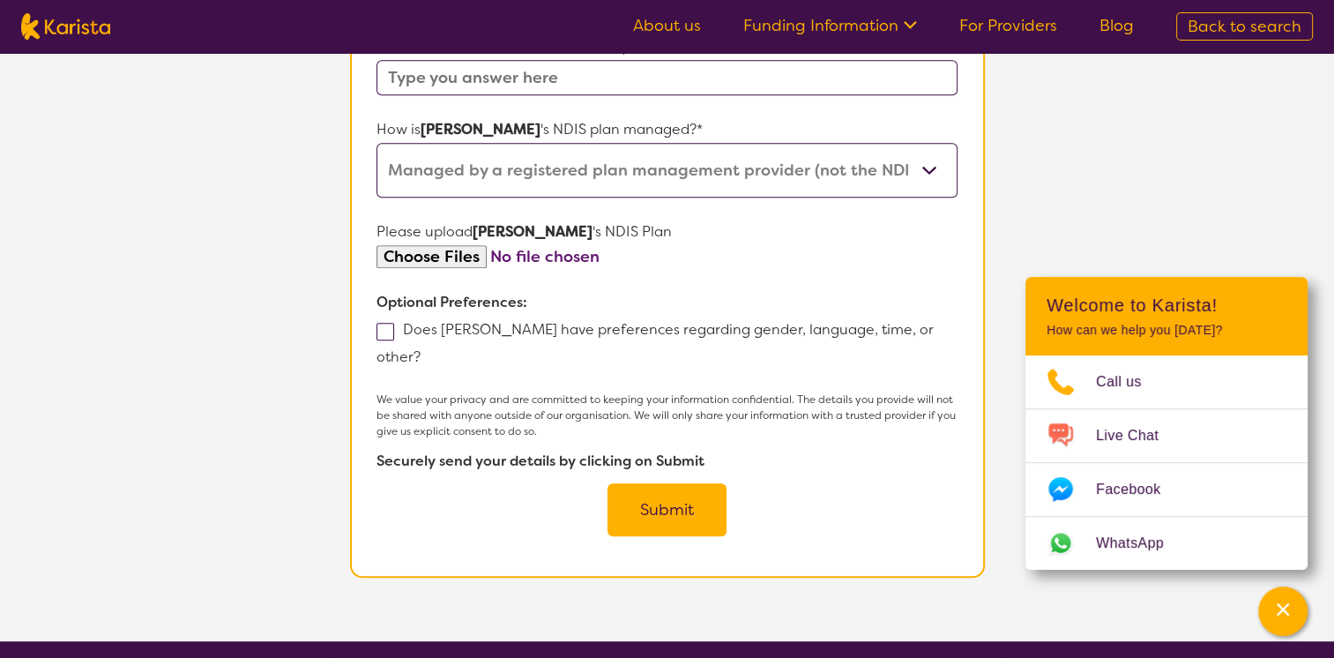
click at [668, 483] on button "Submit" at bounding box center [666, 509] width 119 height 53
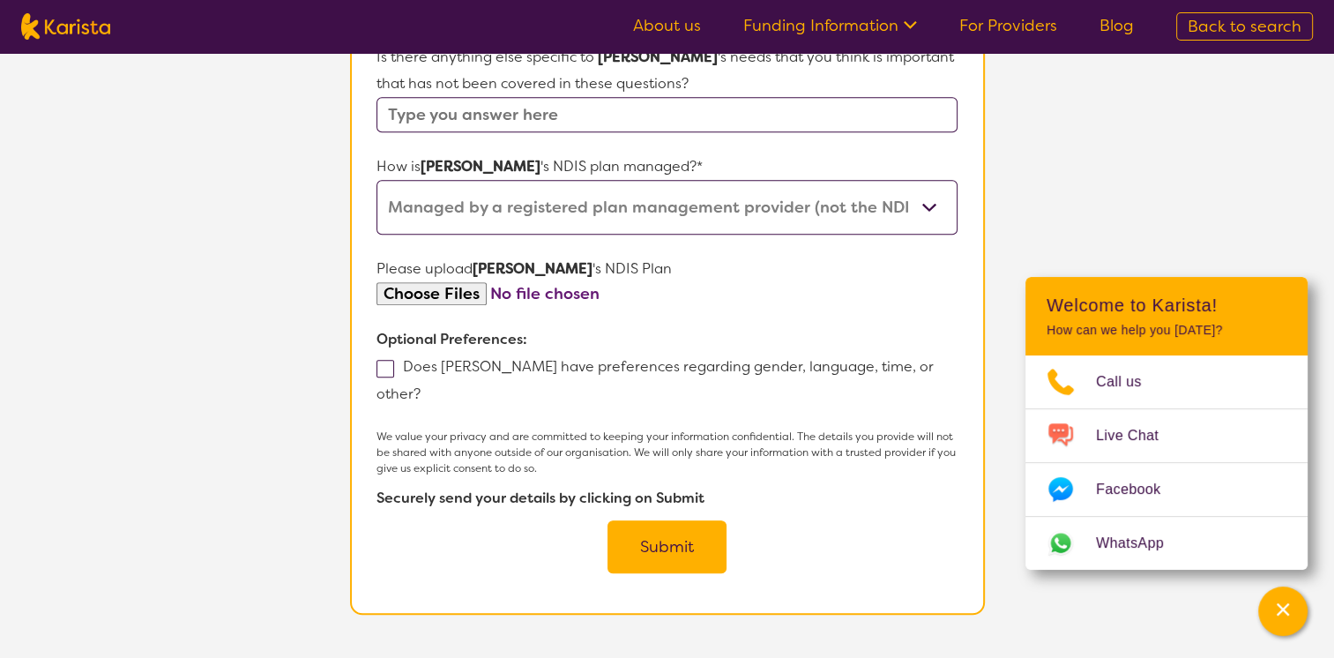
scroll to position [83, 0]
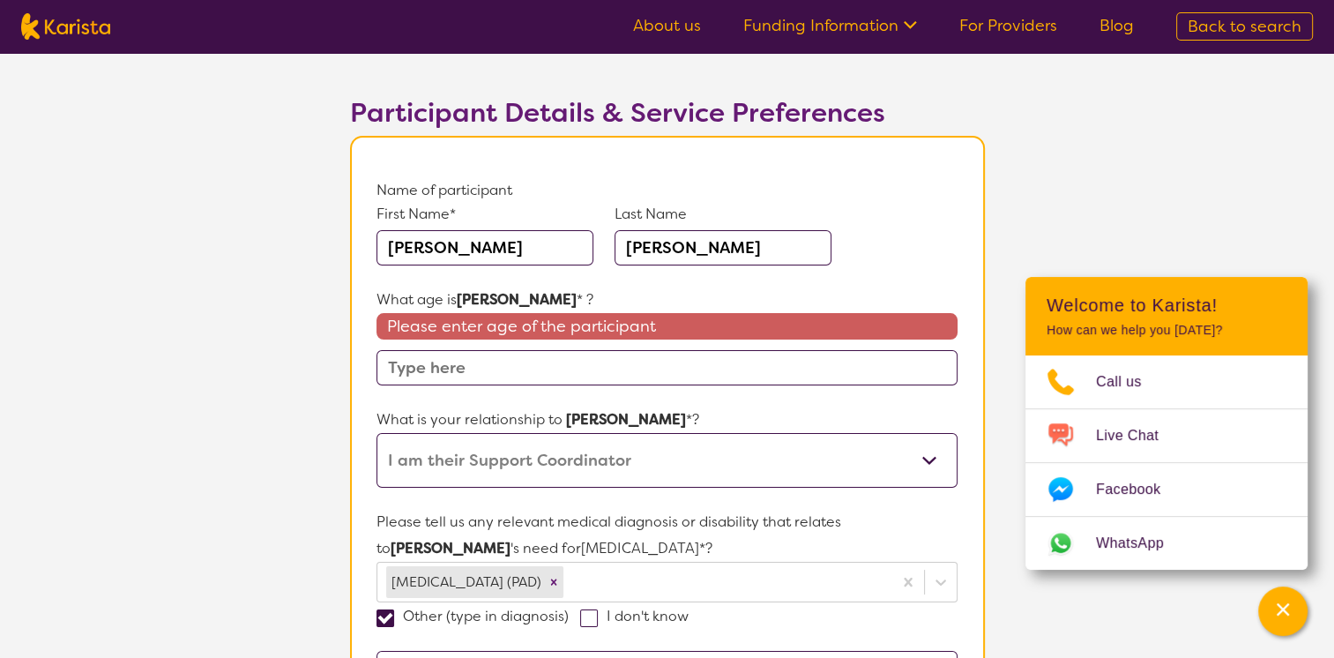
click at [426, 369] on input "text" at bounding box center [666, 367] width 580 height 35
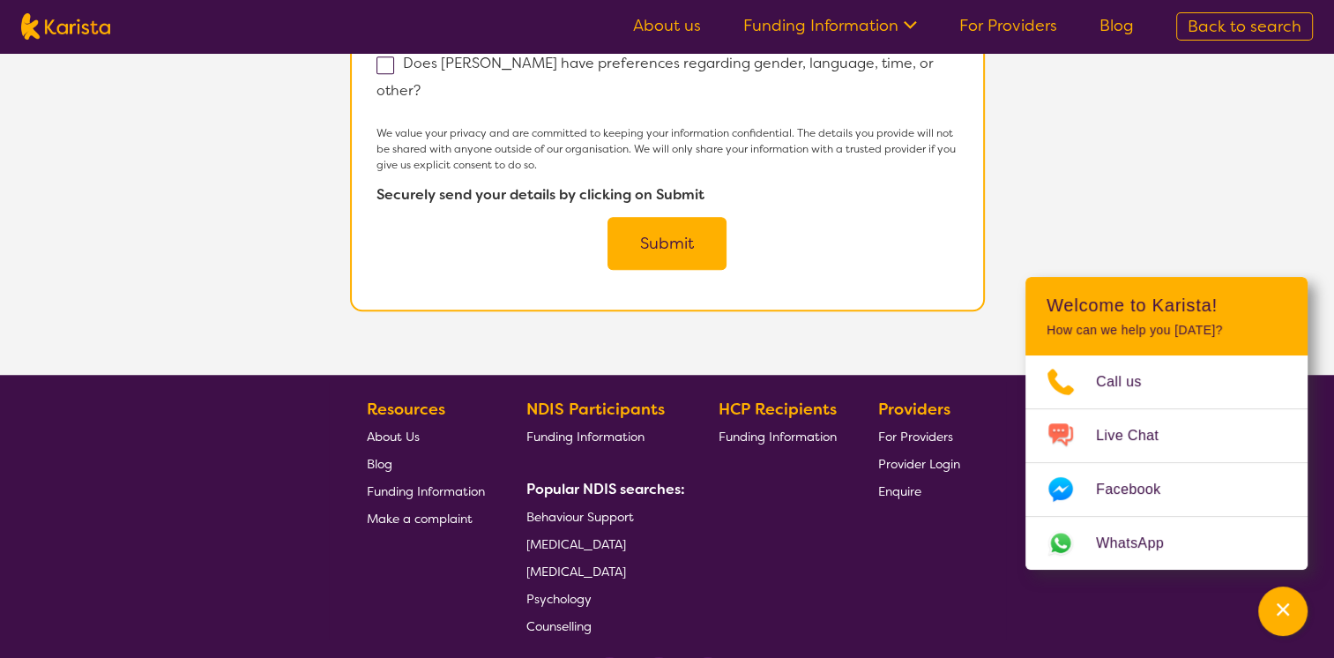
scroll to position [1404, 0]
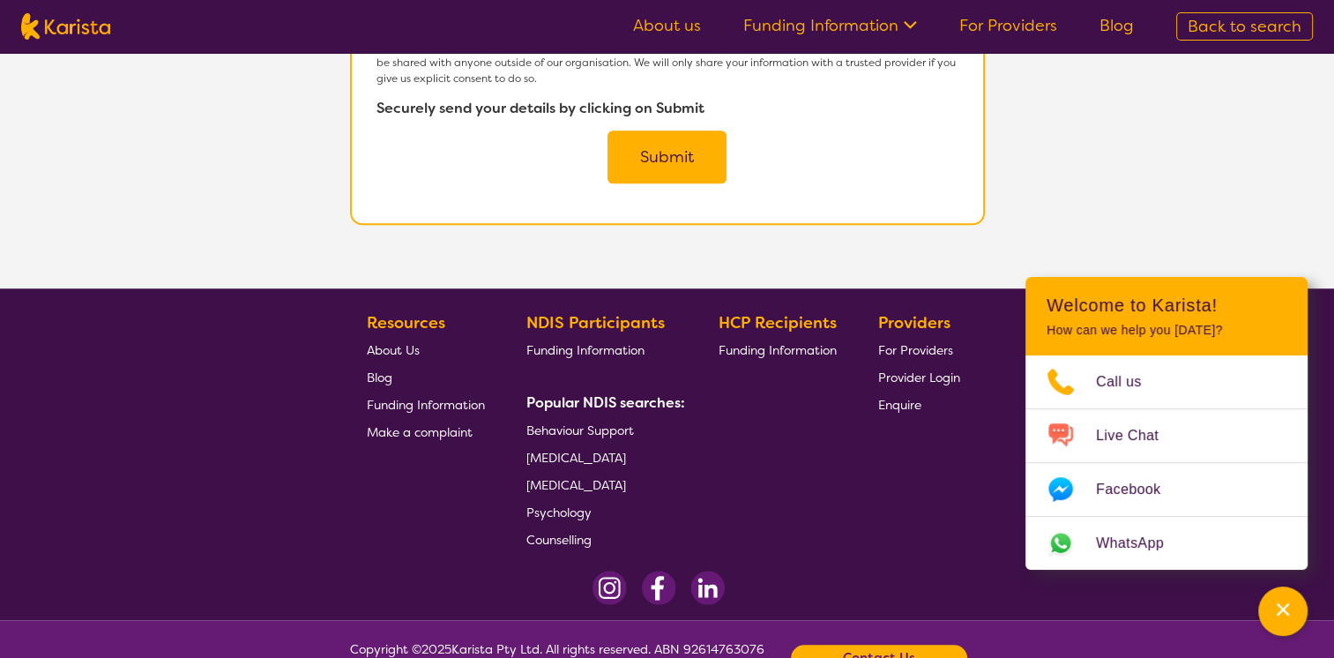
type input "63"
click at [630, 130] on button "Submit" at bounding box center [666, 156] width 119 height 53
